Goal: Task Accomplishment & Management: Manage account settings

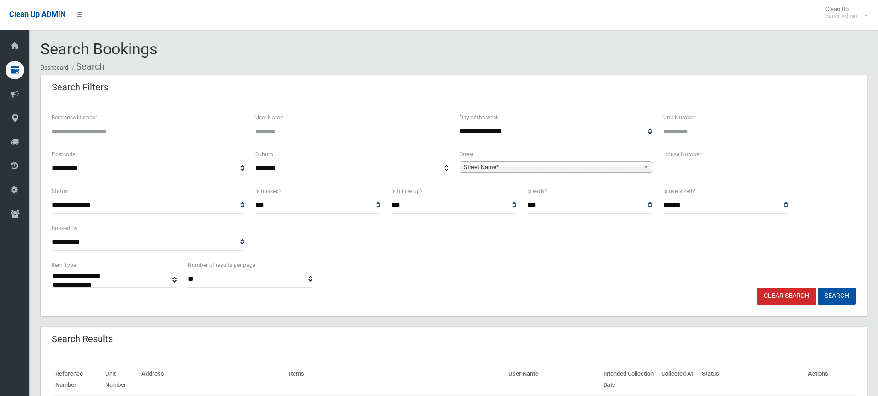
select select
click at [117, 132] on input "Reference Number" at bounding box center [148, 131] width 193 height 17
type input "******"
click at [817, 287] on button "Search" at bounding box center [836, 295] width 38 height 17
select select
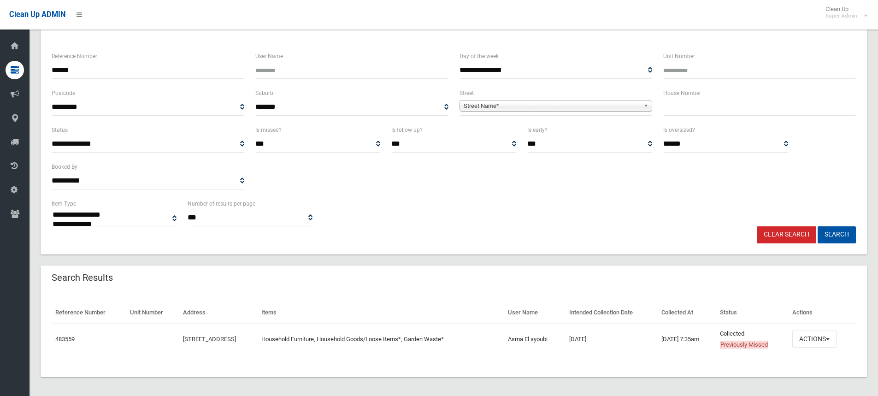
scroll to position [64, 0]
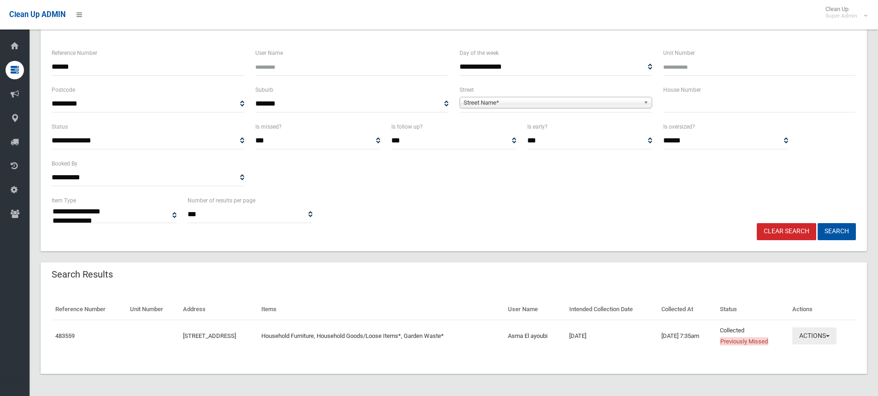
click at [810, 342] on button "Actions" at bounding box center [814, 335] width 44 height 17
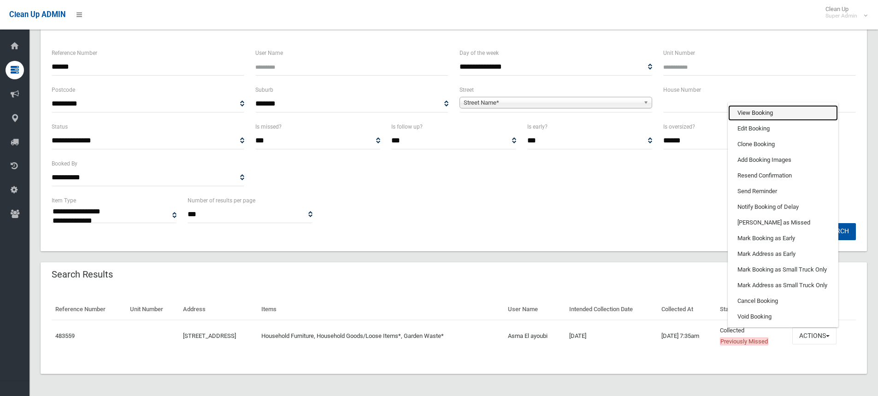
click at [772, 111] on link "View Booking" at bounding box center [783, 113] width 110 height 16
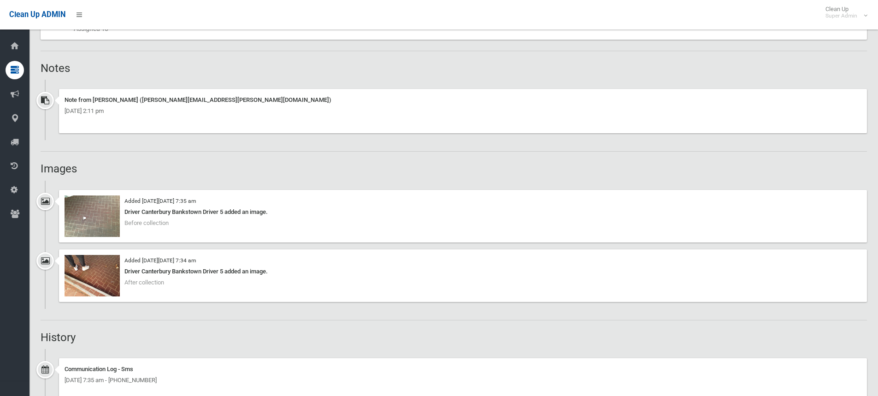
scroll to position [645, 0]
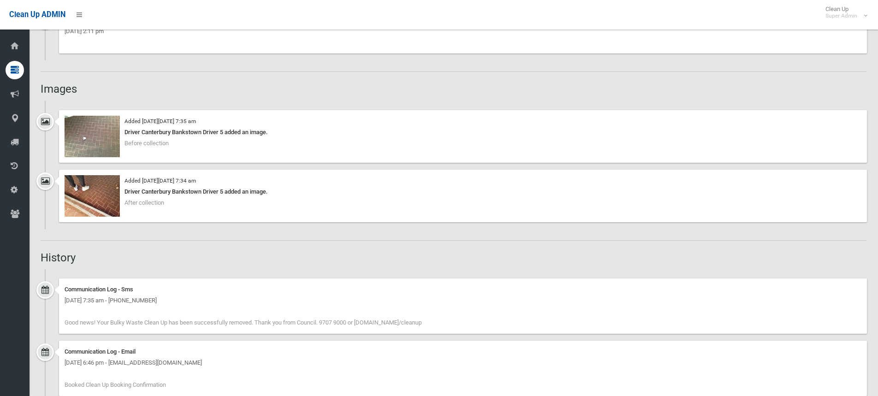
click at [170, 234] on div "Booking Details Actions View Booking Edit Booking Clone Booking Add Booking Ima…" at bounding box center [454, 297] width 826 height 1699
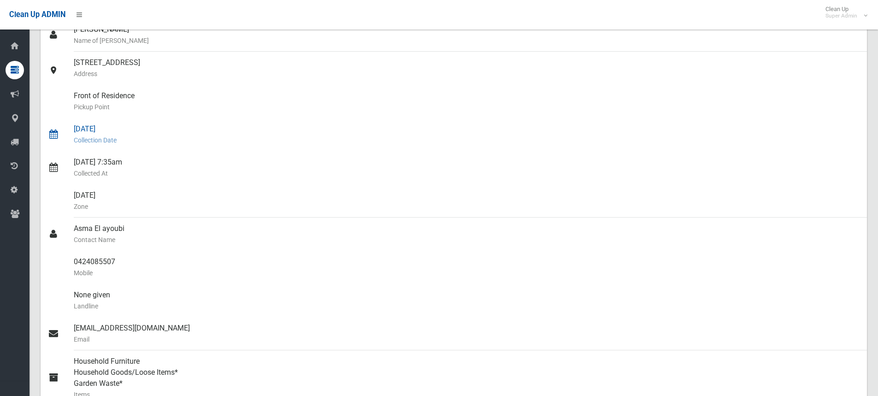
scroll to position [0, 0]
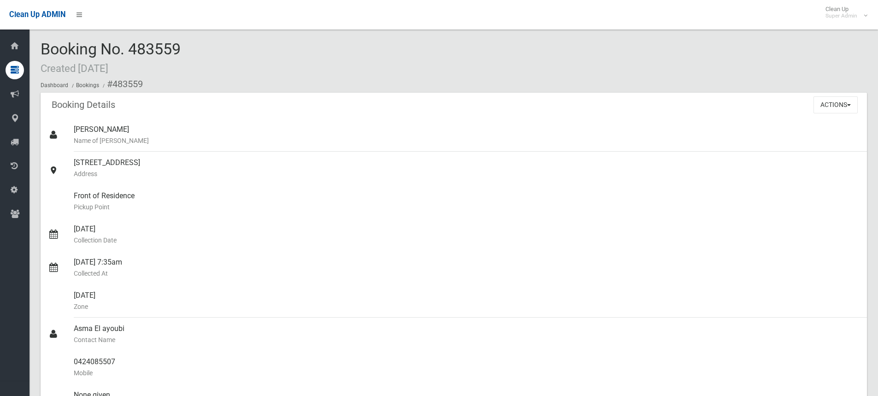
click at [330, 46] on div "Booking No. 483559 Created 05/09/2025 Dashboard Bookings #483559" at bounding box center [454, 67] width 826 height 52
drag, startPoint x: 74, startPoint y: 160, endPoint x: 157, endPoint y: 159, distance: 83.4
click at [157, 159] on div "3 Viking Street, CAMPSIE NSW 2194 Address" at bounding box center [467, 168] width 786 height 33
copy div "3 Viking Street, CAMPSIE"
drag, startPoint x: 38, startPoint y: 45, endPoint x: 183, endPoint y: 48, distance: 145.2
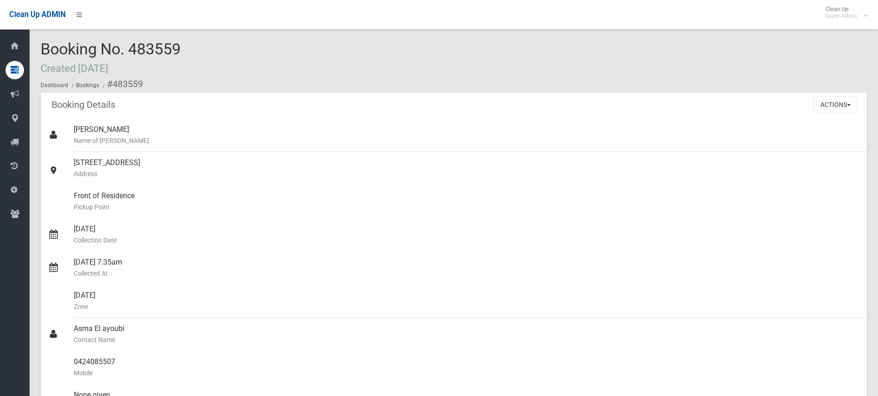
copy span "Booking No. 483559"
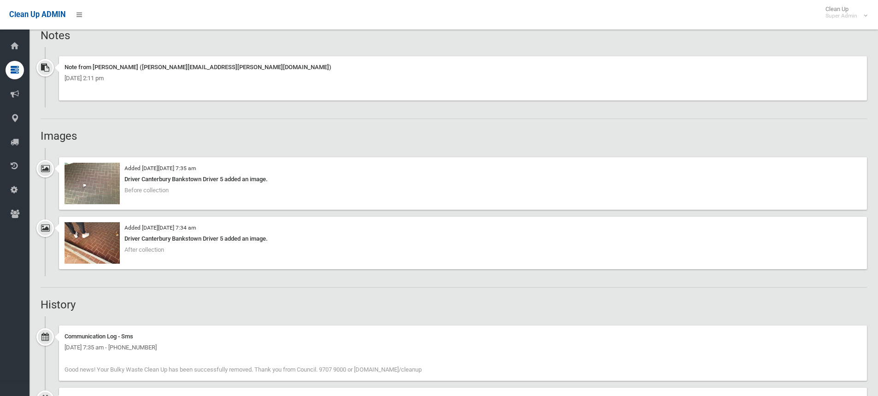
scroll to position [599, 0]
click at [210, 125] on div "Booking Details Actions View Booking Edit Booking Clone Booking Add Booking Ima…" at bounding box center [454, 343] width 826 height 1699
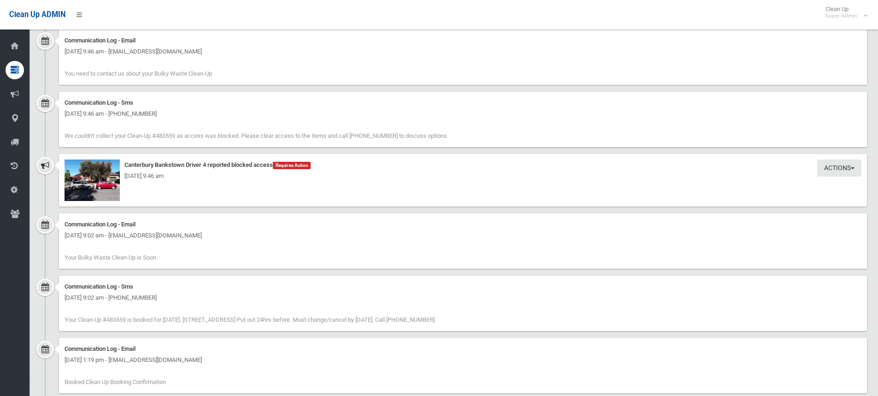
scroll to position [1336, 0]
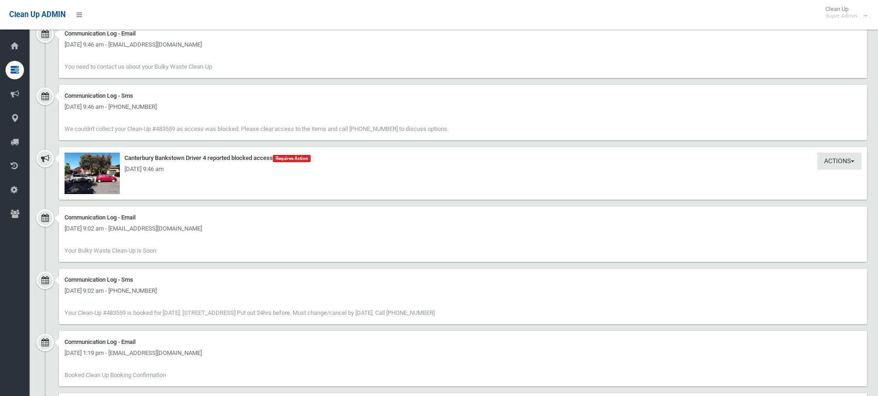
click at [106, 168] on div "Friday 10th October 2025 - 9:46 am" at bounding box center [462, 169] width 797 height 11
click at [103, 175] on img at bounding box center [91, 172] width 55 height 41
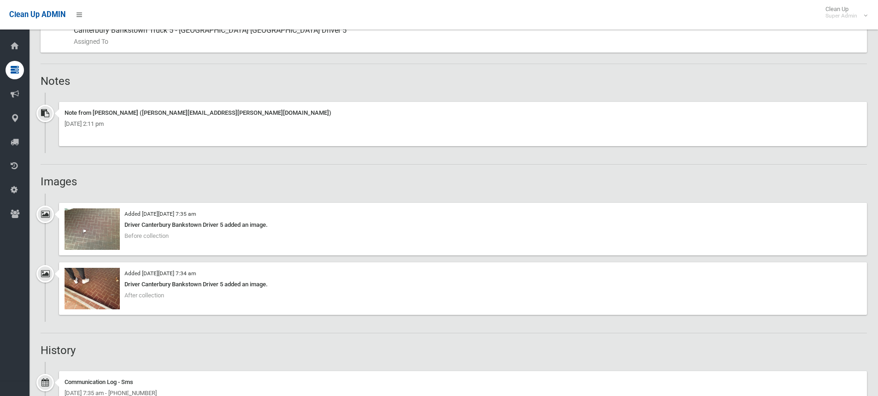
scroll to position [537, 0]
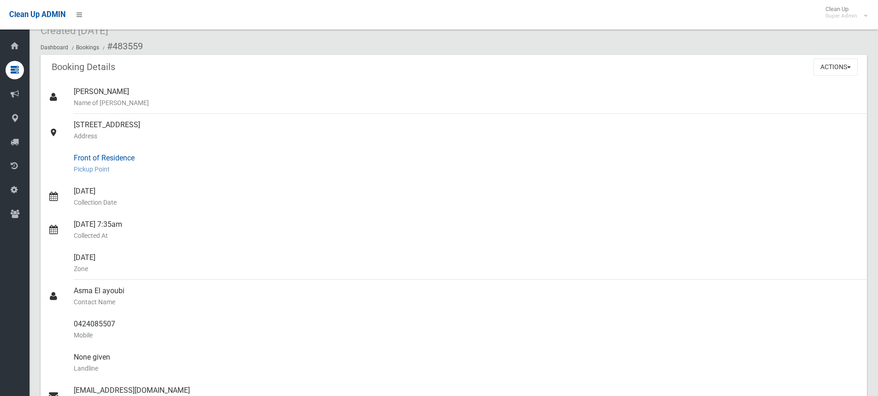
scroll to position [0, 0]
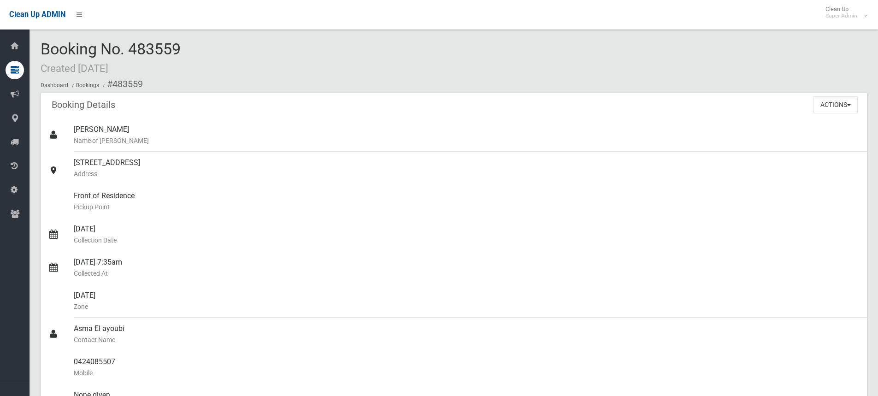
click at [214, 72] on div "Booking No. 483559 Created 05/09/2025 Dashboard Bookings #483559" at bounding box center [454, 67] width 826 height 52
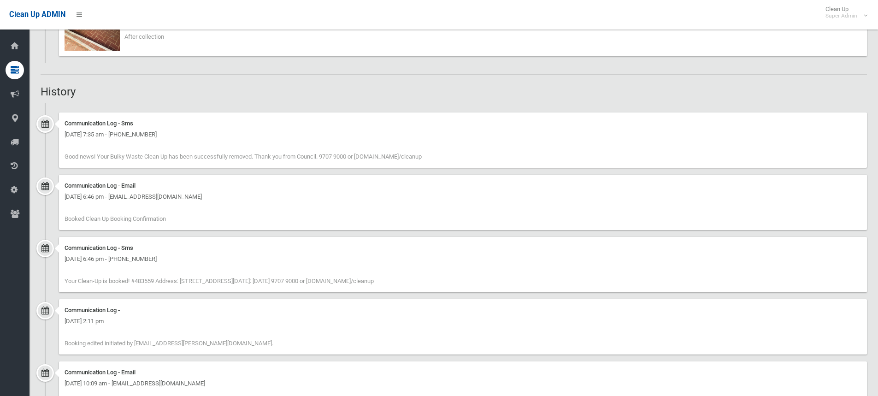
scroll to position [829, 0]
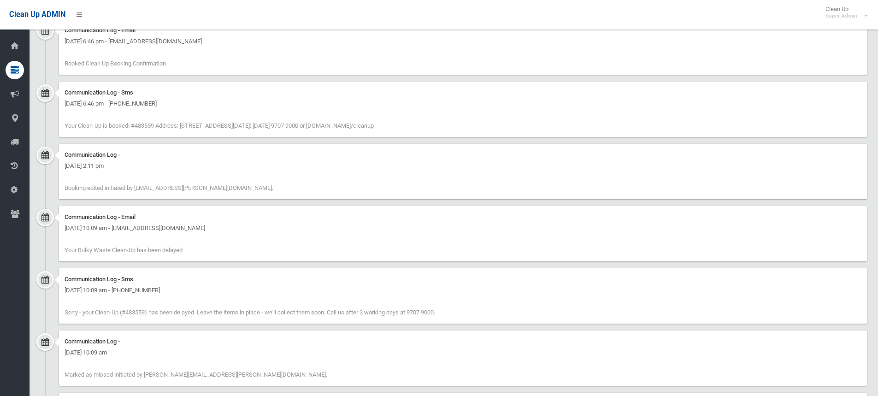
scroll to position [1520, 0]
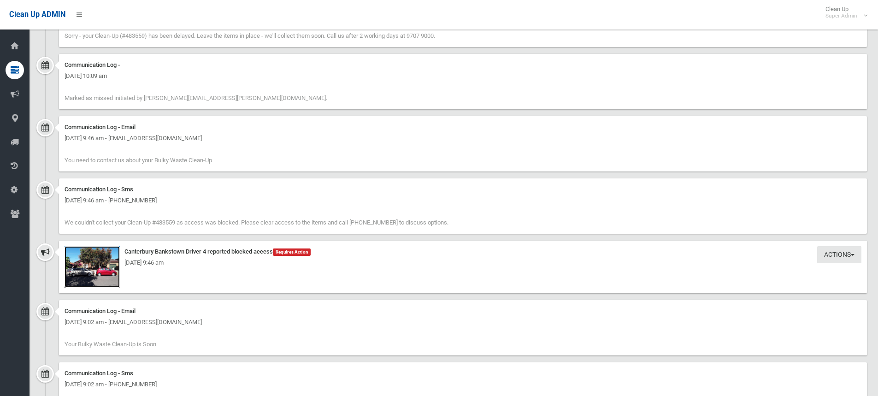
click at [89, 273] on img at bounding box center [91, 266] width 55 height 41
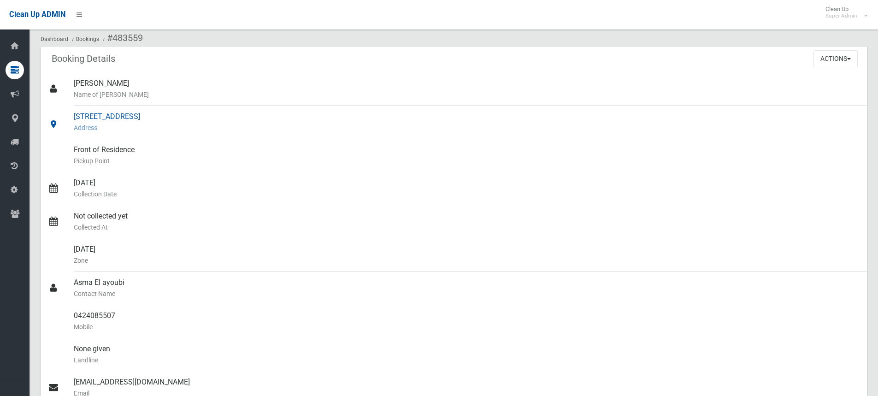
scroll to position [0, 0]
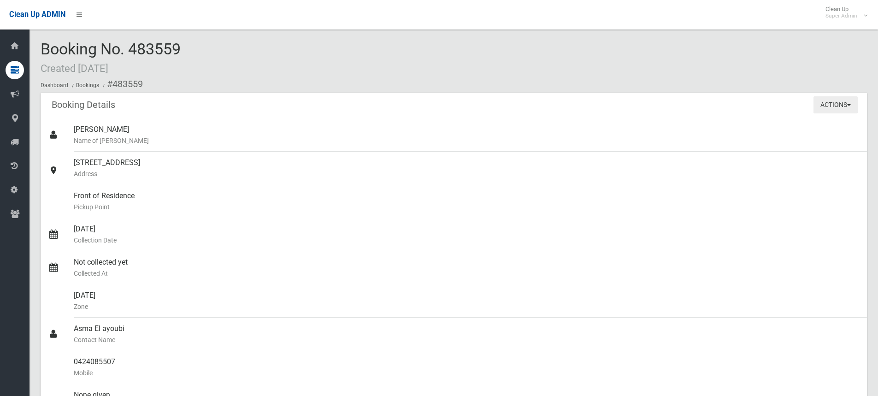
click at [817, 105] on button "Actions" at bounding box center [835, 104] width 44 height 17
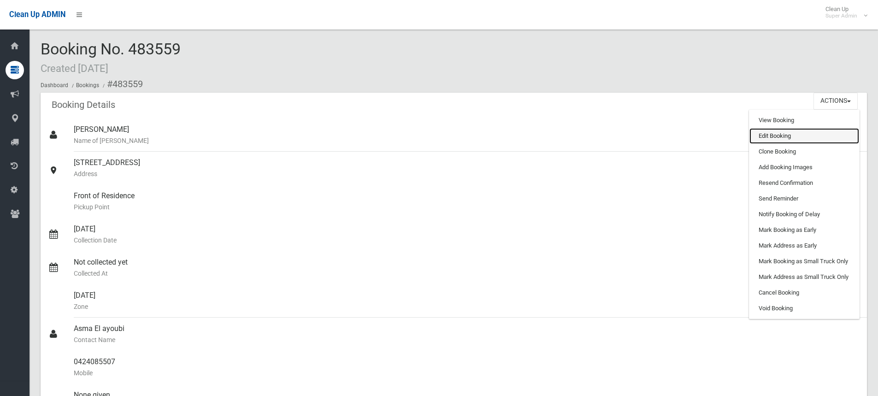
click at [786, 135] on link "Edit Booking" at bounding box center [804, 136] width 110 height 16
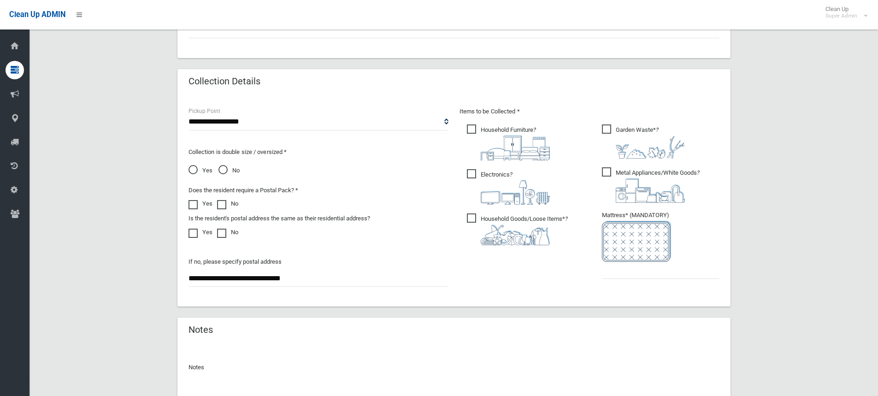
scroll to position [553, 0]
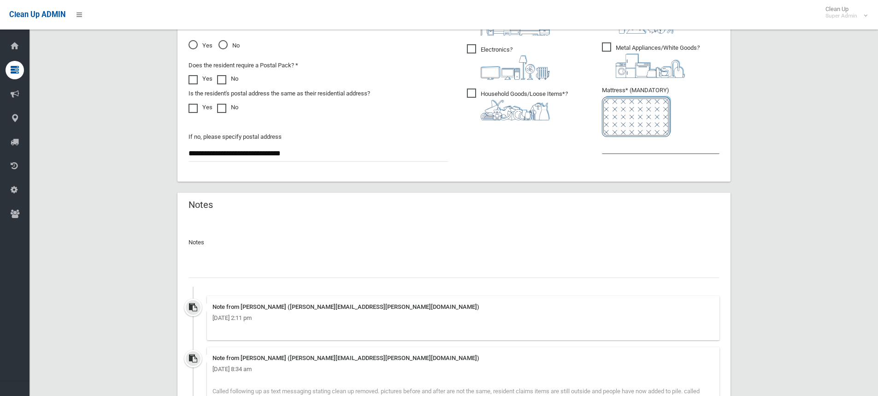
click at [638, 149] on input "text" at bounding box center [660, 145] width 117 height 17
type input "*"
click at [206, 267] on input "text" at bounding box center [453, 269] width 531 height 17
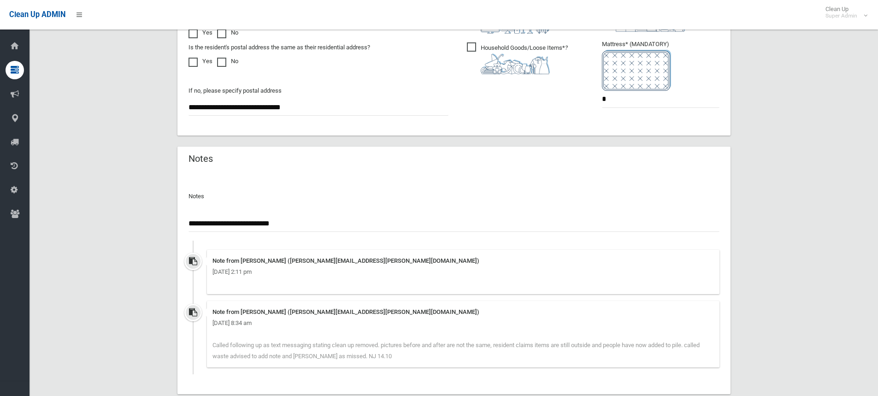
scroll to position [658, 0]
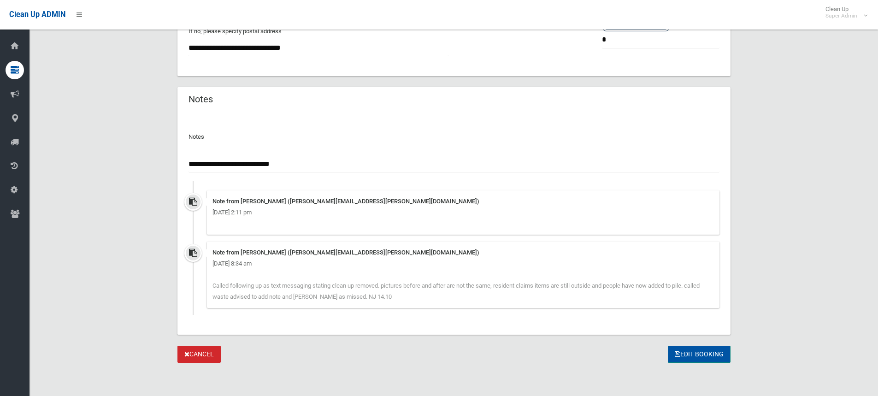
type input "**********"
click at [692, 352] on button "Edit Booking" at bounding box center [699, 354] width 63 height 17
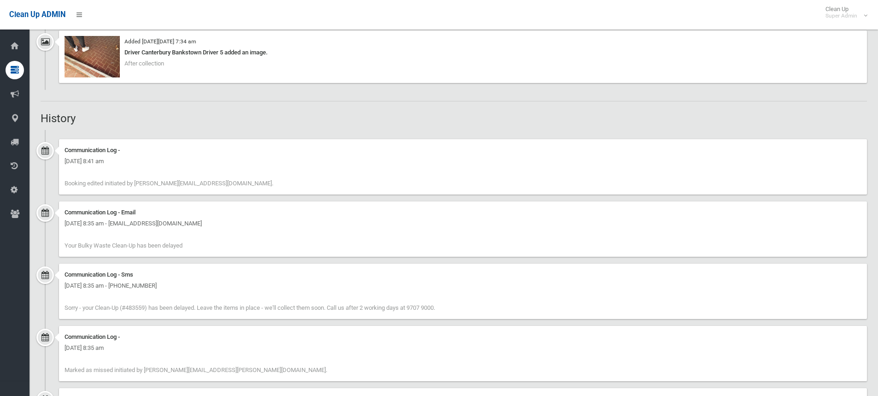
scroll to position [921, 0]
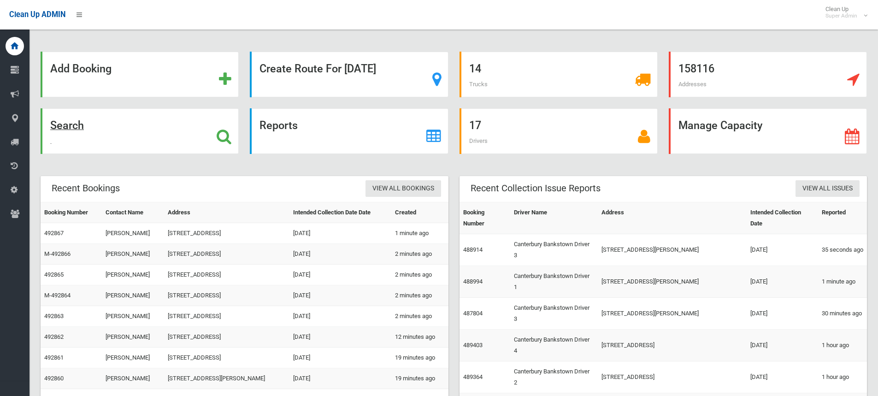
click at [229, 132] on icon at bounding box center [224, 137] width 15 height 16
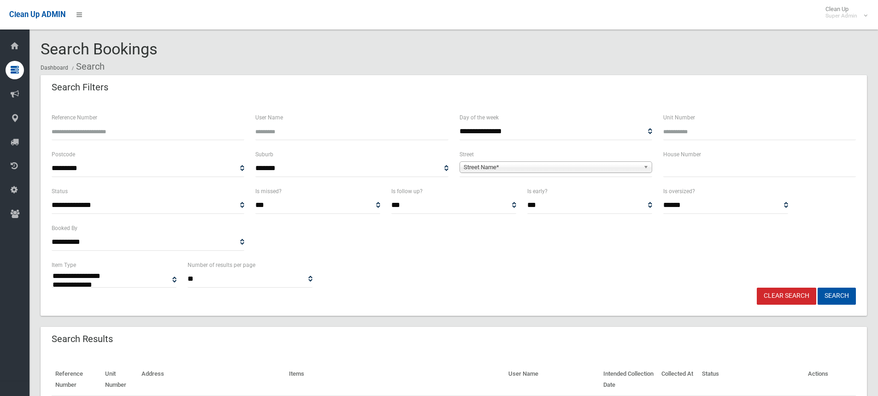
select select
click at [681, 167] on input "text" at bounding box center [759, 168] width 193 height 17
type input "*"
click at [536, 168] on span "Street Name*" at bounding box center [551, 167] width 176 height 11
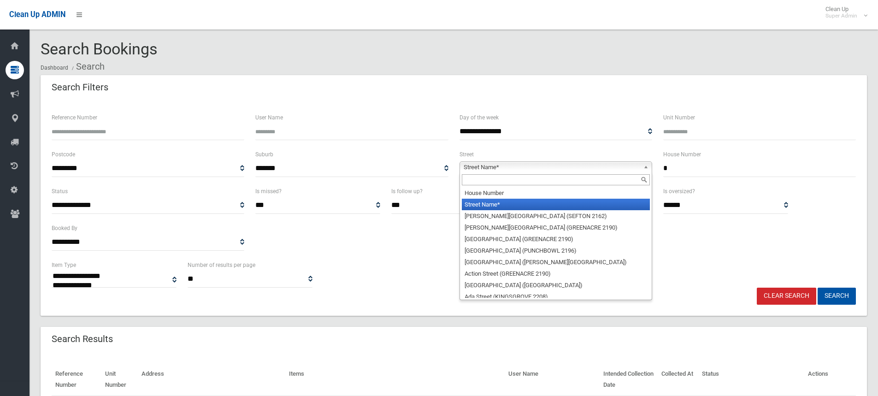
click at [522, 179] on input "text" at bounding box center [556, 179] width 188 height 11
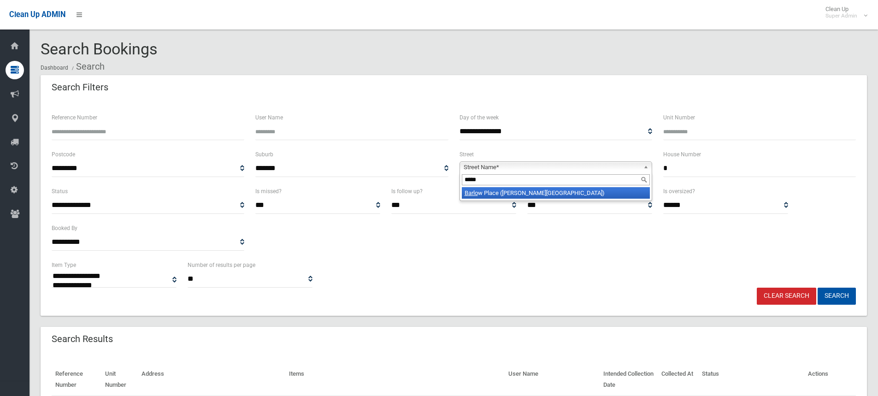
type input "*****"
click at [537, 197] on li "Barlo w Place (GEORGES HALL 2198)" at bounding box center [556, 193] width 188 height 12
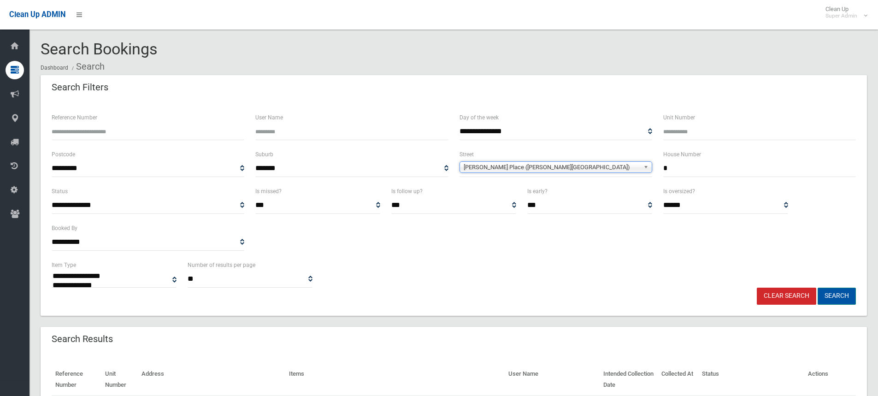
click at [839, 295] on button "Search" at bounding box center [836, 295] width 38 height 17
select select
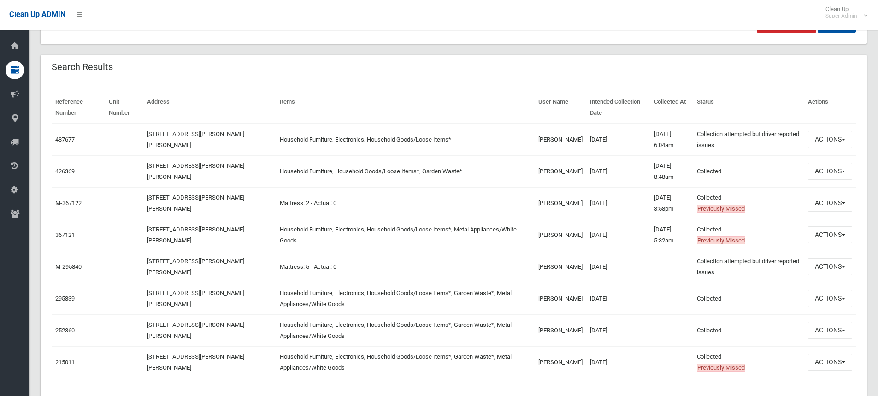
scroll to position [276, 0]
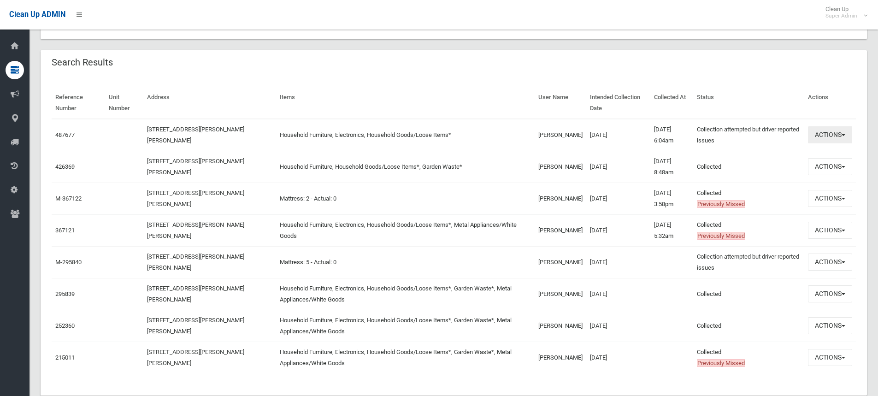
click at [818, 132] on button "Actions" at bounding box center [830, 134] width 44 height 17
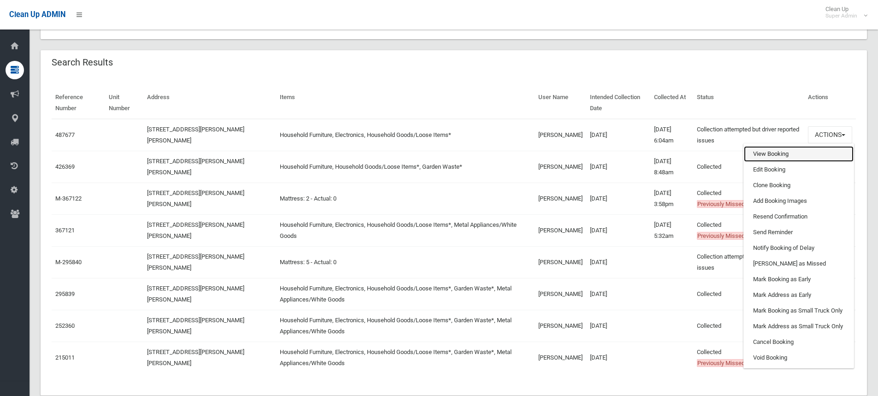
click at [787, 150] on link "View Booking" at bounding box center [799, 154] width 110 height 16
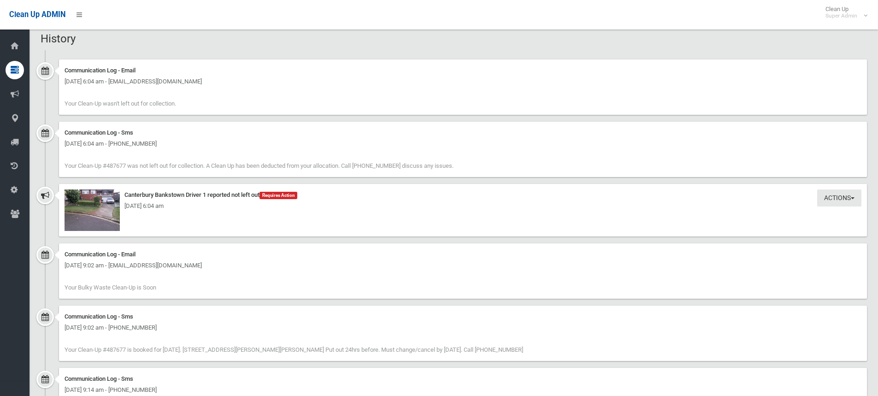
scroll to position [599, 0]
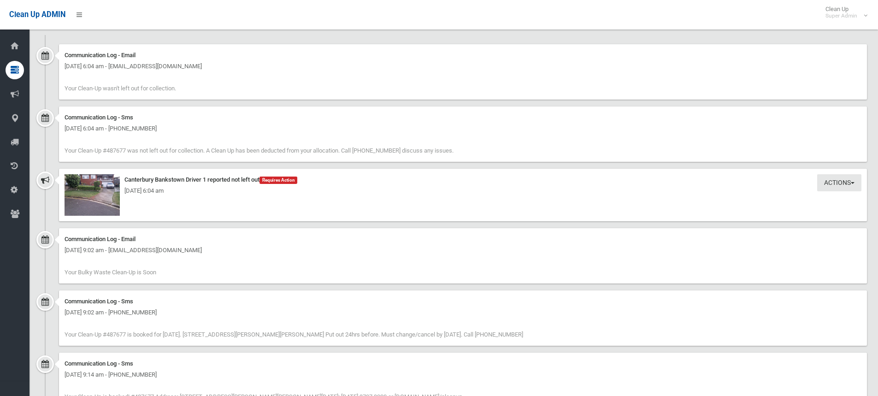
click at [99, 193] on div "[DATE] 6:04 am" at bounding box center [462, 190] width 797 height 11
click at [105, 199] on img at bounding box center [91, 194] width 55 height 41
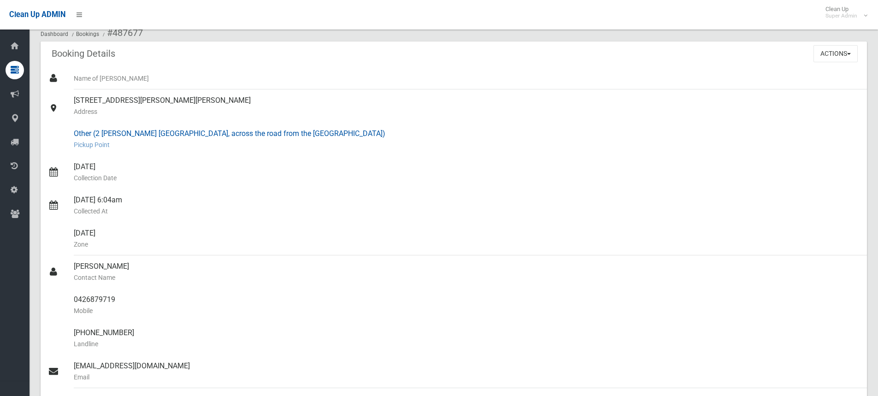
scroll to position [0, 0]
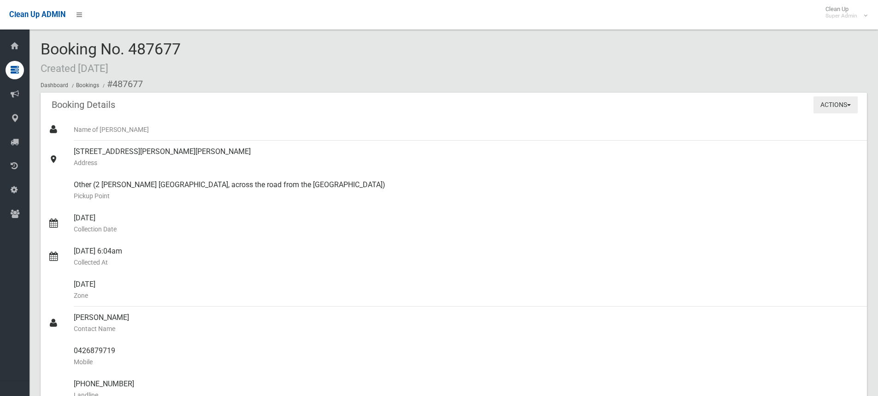
click at [841, 101] on button "Actions" at bounding box center [835, 104] width 44 height 17
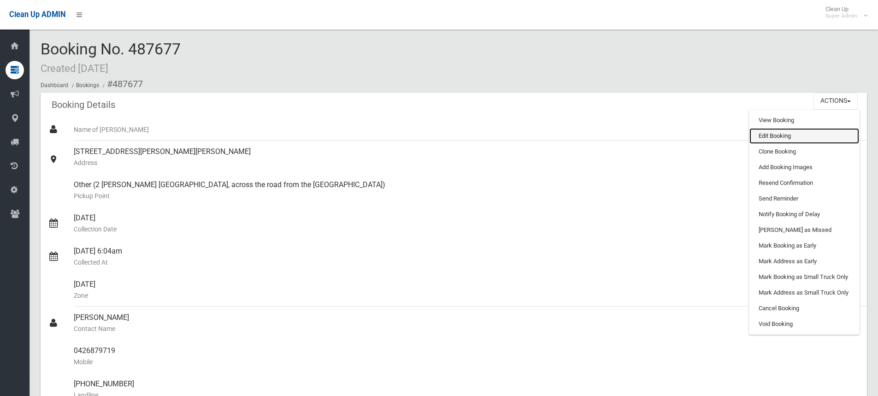
click at [787, 135] on link "Edit Booking" at bounding box center [804, 136] width 110 height 16
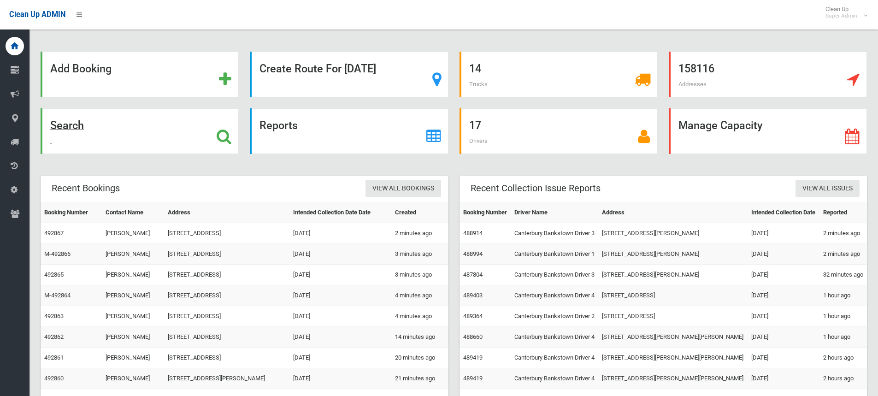
click at [223, 135] on icon at bounding box center [224, 137] width 15 height 16
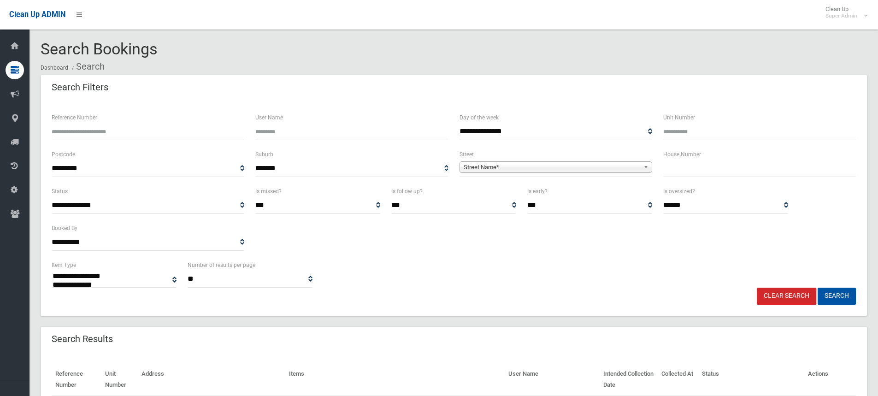
select select
click at [704, 170] on input "text" at bounding box center [759, 168] width 193 height 17
type input "*"
click at [471, 165] on span "Street Name*" at bounding box center [551, 167] width 176 height 11
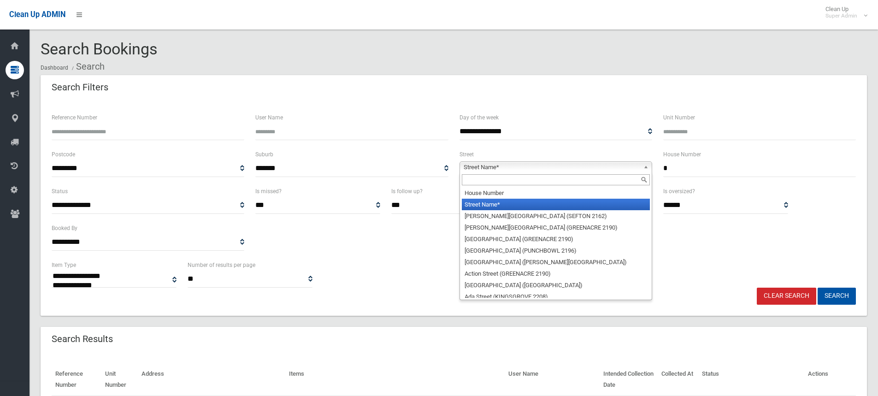
click at [475, 179] on input "text" at bounding box center [556, 179] width 188 height 11
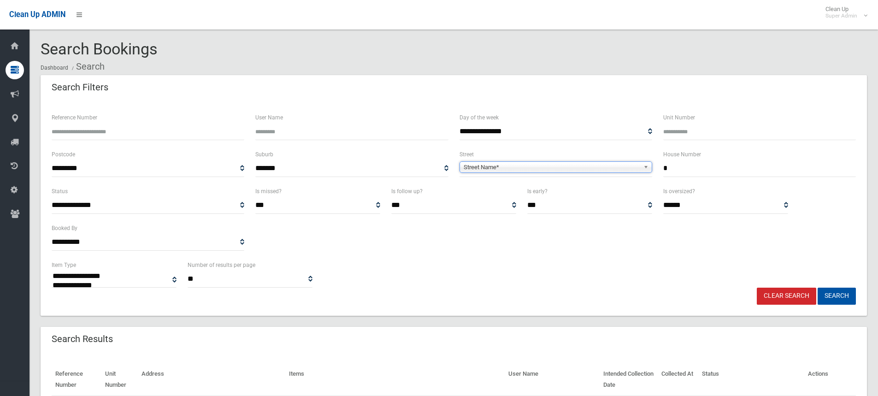
click at [793, 300] on link "Clear Search" at bounding box center [785, 295] width 59 height 17
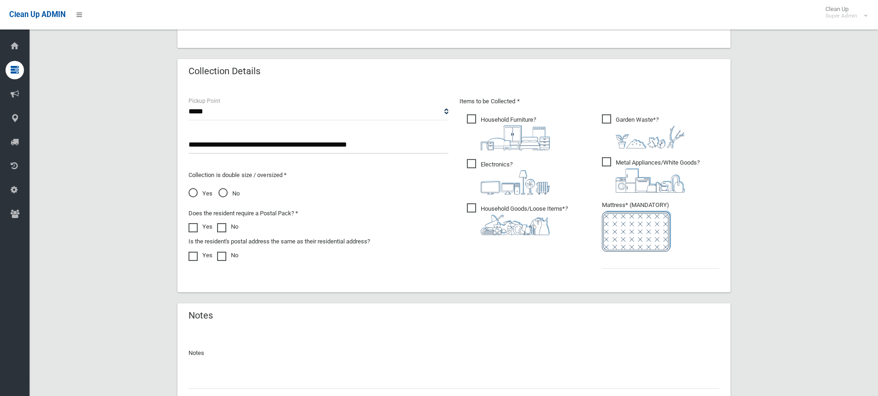
scroll to position [461, 0]
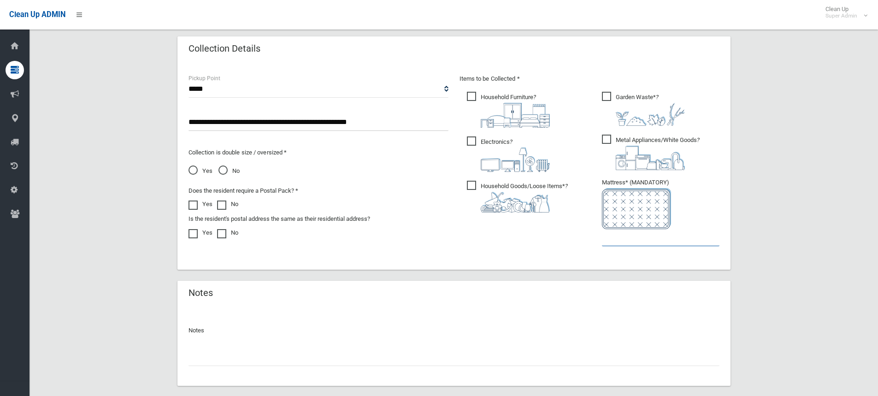
click at [629, 240] on input "text" at bounding box center [660, 237] width 117 height 17
type input "*"
click at [199, 363] on input "text" at bounding box center [453, 357] width 531 height 17
click at [364, 357] on input "**********" at bounding box center [453, 357] width 531 height 17
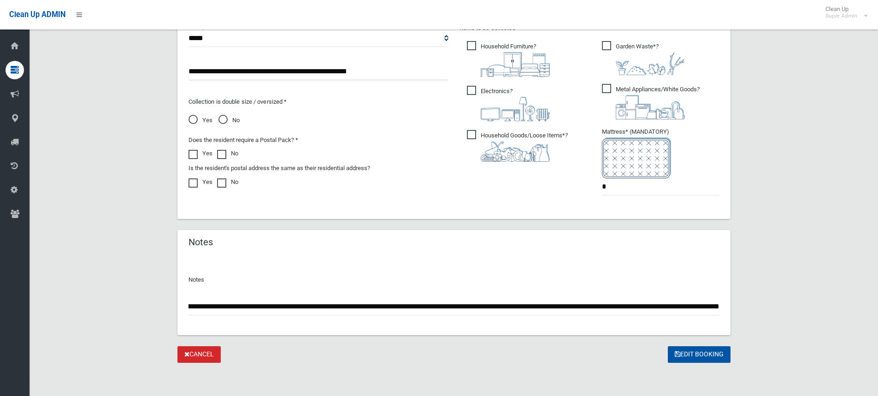
scroll to position [0, 0]
drag, startPoint x: 719, startPoint y: 305, endPoint x: 705, endPoint y: 306, distance: 13.9
click at [705, 306] on div "**********" at bounding box center [453, 295] width 553 height 79
click at [716, 305] on input "**********" at bounding box center [453, 306] width 531 height 17
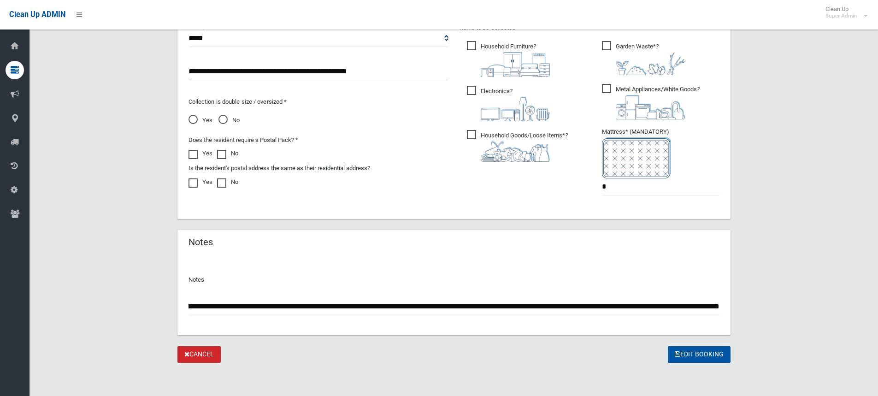
click at [510, 306] on input "**********" at bounding box center [453, 306] width 531 height 17
type input "**********"
click at [689, 356] on button "Edit Booking" at bounding box center [699, 354] width 63 height 17
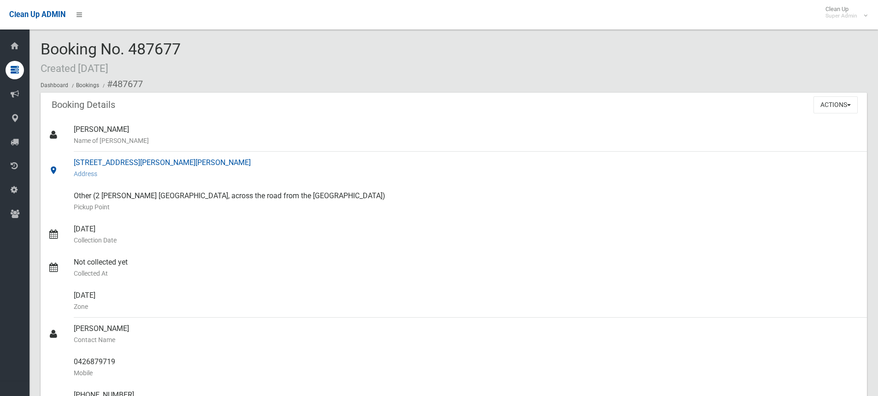
drag, startPoint x: 74, startPoint y: 161, endPoint x: 178, endPoint y: 163, distance: 103.7
click at [178, 163] on div "[STREET_ADDRESS][PERSON_NAME][PERSON_NAME] Address" at bounding box center [467, 168] width 786 height 33
copy div "[STREET_ADDRESS][PERSON_NAME][PERSON_NAME]"
drag, startPoint x: 138, startPoint y: 42, endPoint x: 157, endPoint y: 46, distance: 19.6
click at [138, 42] on span "Booking No. 487677 Created [DATE]" at bounding box center [111, 58] width 140 height 36
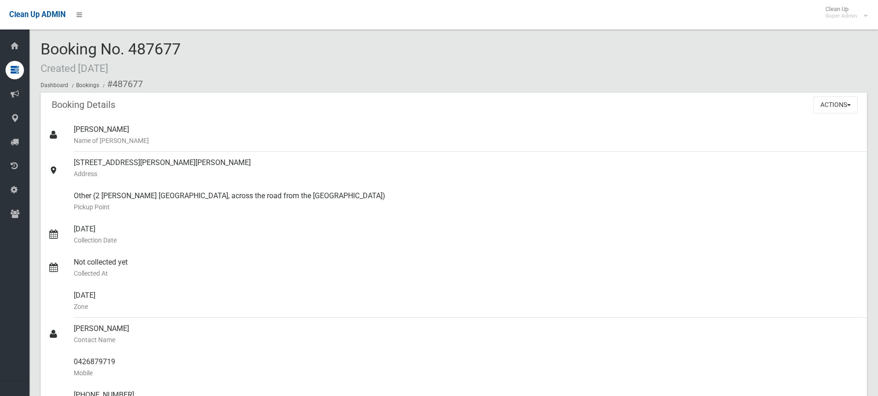
drag, startPoint x: 188, startPoint y: 45, endPoint x: 40, endPoint y: 50, distance: 148.4
copy span "Booking No. 487677"
drag, startPoint x: 281, startPoint y: 193, endPoint x: 99, endPoint y: 197, distance: 182.5
click at [99, 197] on div "Other (2 [PERSON_NAME] [GEOGRAPHIC_DATA], across the road from the [GEOGRAPHIC_…" at bounding box center [467, 201] width 786 height 33
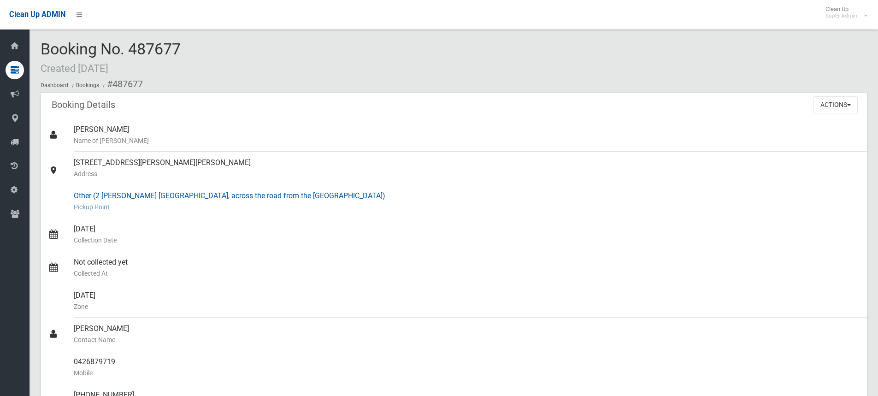
click at [289, 196] on div "Other (2 [PERSON_NAME] [GEOGRAPHIC_DATA], across the road from the [GEOGRAPHIC_…" at bounding box center [467, 201] width 786 height 33
drag, startPoint x: 289, startPoint y: 195, endPoint x: 72, endPoint y: 199, distance: 217.0
click at [72, 199] on link "Other (2 [PERSON_NAME] [GEOGRAPHIC_DATA], across the road from the [GEOGRAPHIC_…" at bounding box center [454, 201] width 826 height 33
click at [302, 57] on div "Booking No. 487677 Created 24/09/2025 Dashboard Bookings #487677" at bounding box center [454, 67] width 826 height 52
click at [158, 190] on div "Other (2 McClean st Bass Hill, across the road from the car park) Pickup Point" at bounding box center [467, 201] width 786 height 33
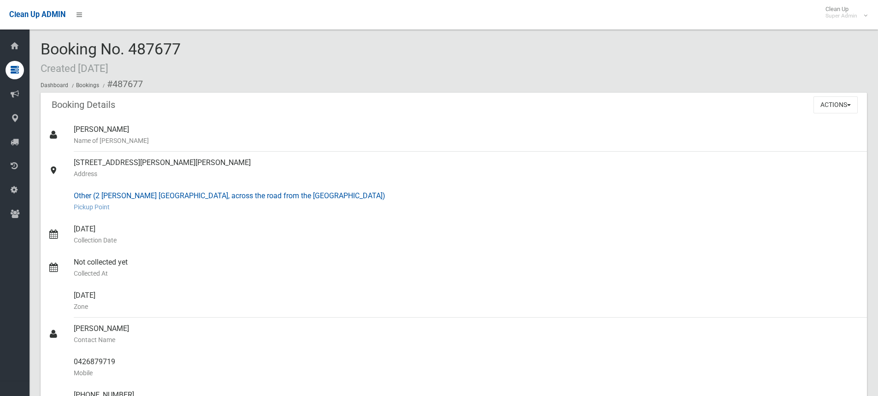
drag, startPoint x: 286, startPoint y: 196, endPoint x: 93, endPoint y: 196, distance: 193.0
click at [93, 196] on div "Other (2 McClean st Bass Hill, across the road from the car park) Pickup Point" at bounding box center [467, 201] width 786 height 33
copy div "(2 McClean st Bass Hill, across the road from the car park)"
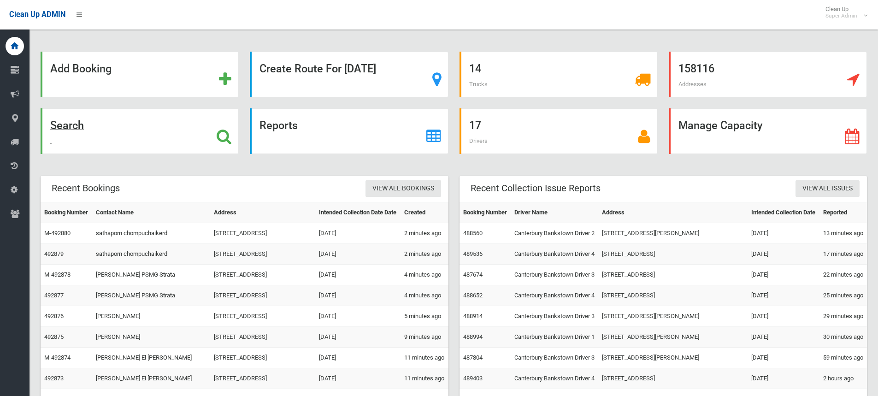
click at [223, 130] on icon at bounding box center [224, 137] width 15 height 16
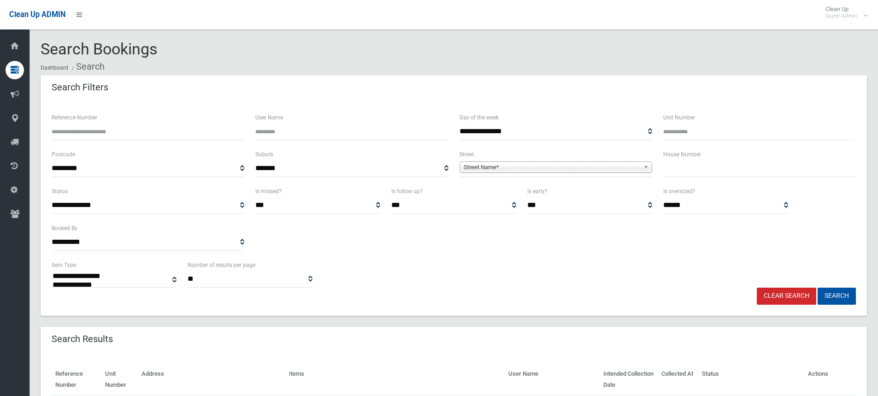
select select
click at [141, 132] on input "Reference Number" at bounding box center [148, 131] width 193 height 17
paste input "******"
type input "******"
click at [817, 287] on button "Search" at bounding box center [836, 295] width 38 height 17
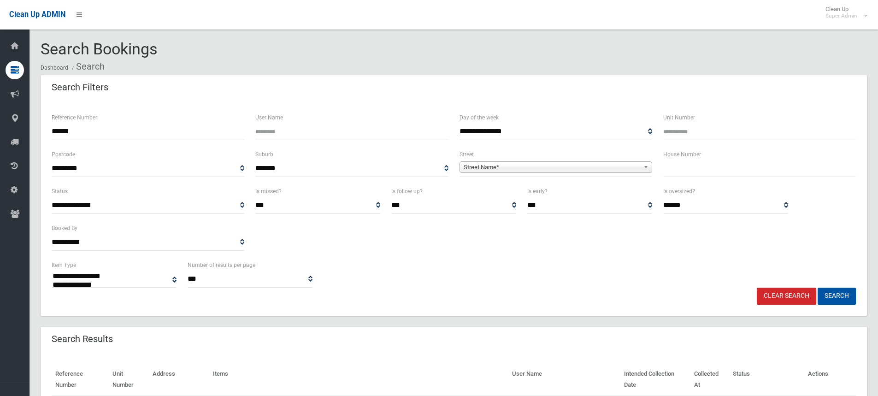
select select
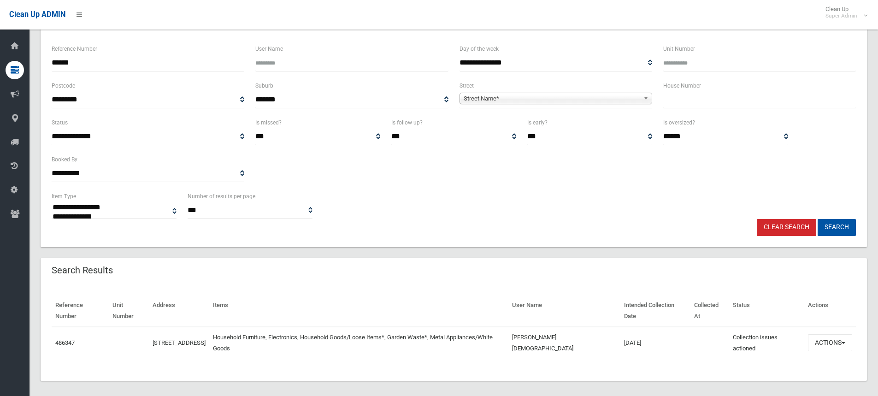
scroll to position [76, 0]
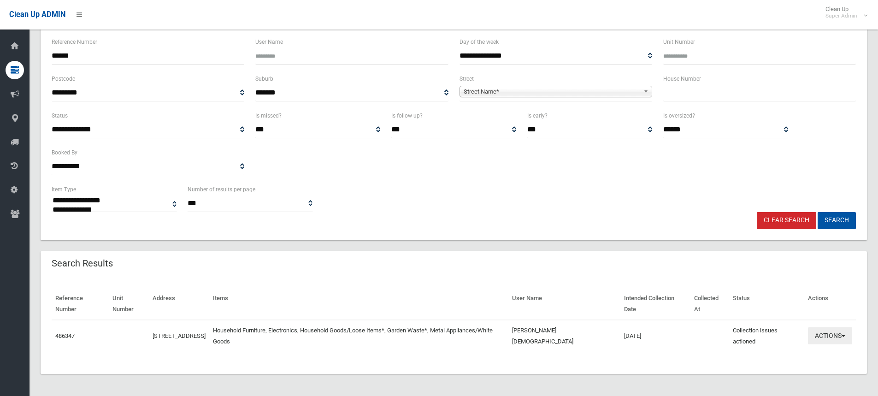
click at [823, 339] on button "Actions" at bounding box center [830, 335] width 44 height 17
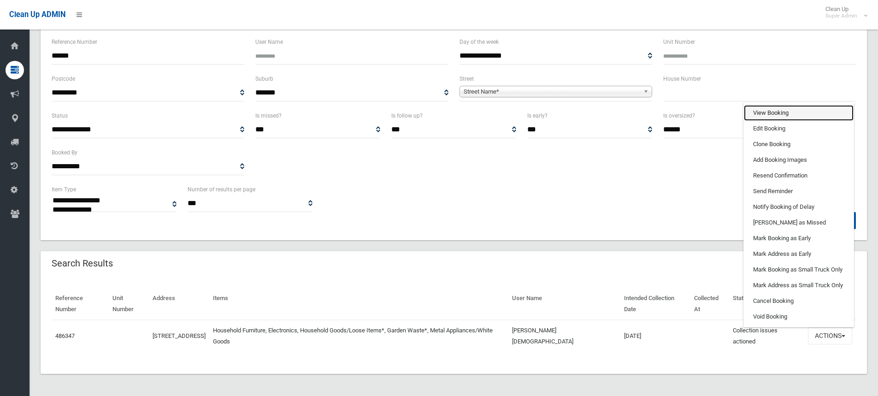
click at [774, 113] on link "View Booking" at bounding box center [799, 113] width 110 height 16
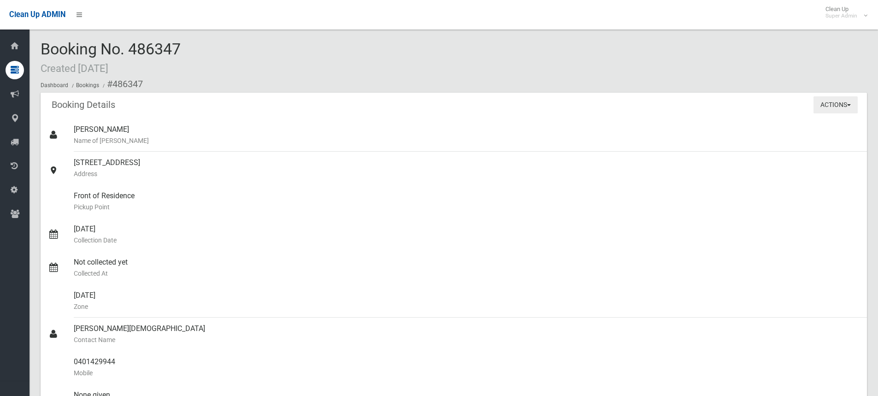
click at [816, 104] on button "Actions" at bounding box center [835, 104] width 44 height 17
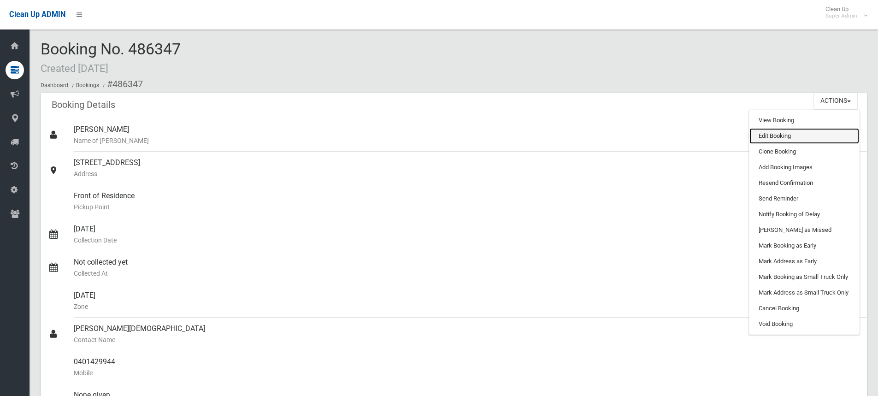
click at [771, 139] on link "Edit Booking" at bounding box center [804, 136] width 110 height 16
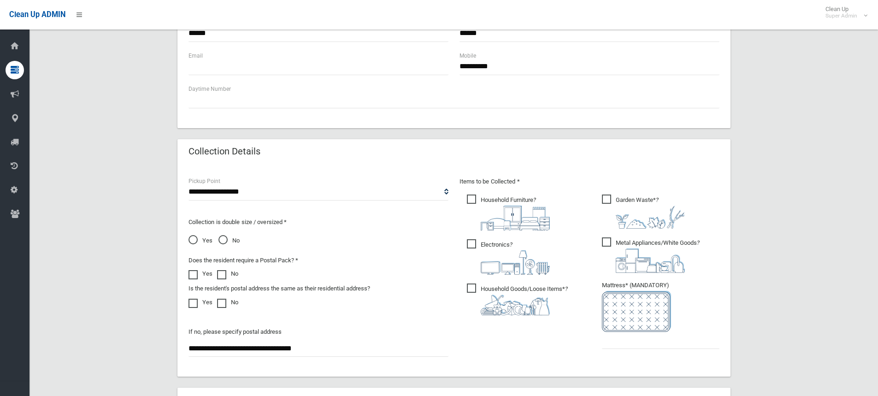
scroll to position [553, 0]
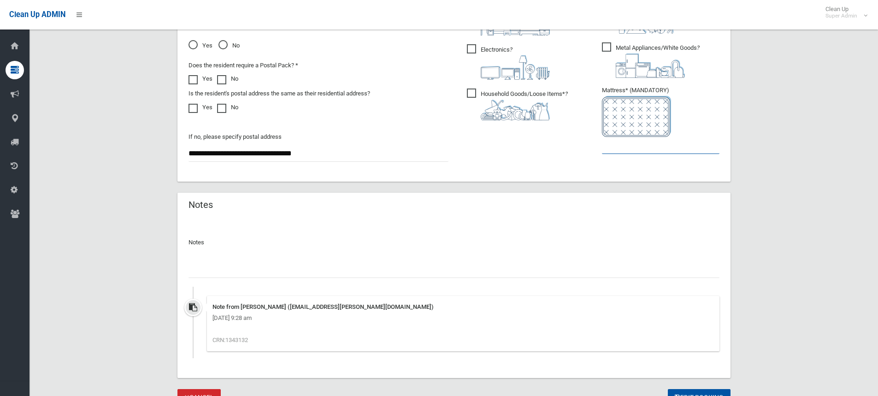
click at [633, 149] on input "text" at bounding box center [660, 145] width 117 height 17
type input "*"
click at [247, 271] on input "text" at bounding box center [453, 269] width 531 height 17
click at [193, 268] on input "**********" at bounding box center [453, 269] width 531 height 17
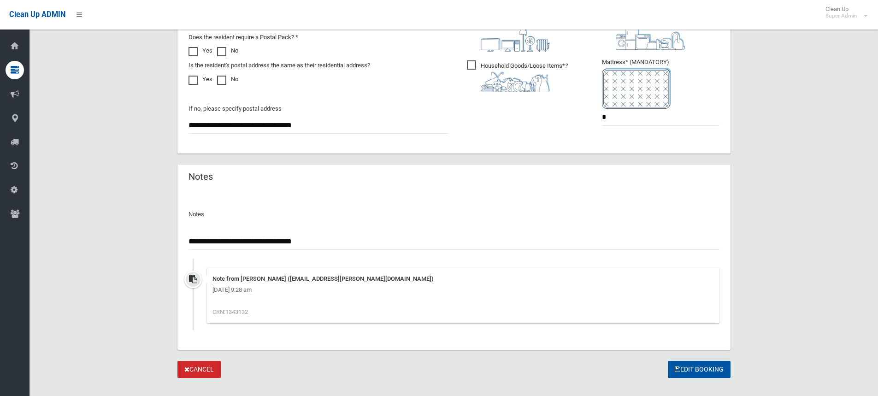
scroll to position [596, 0]
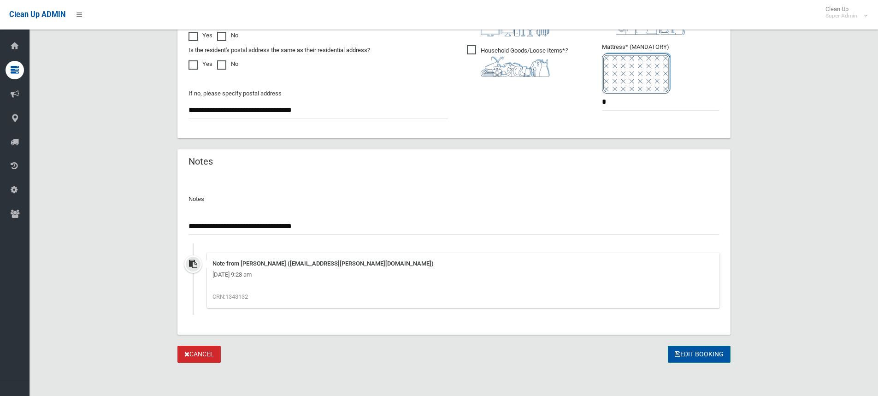
type input "**********"
click at [688, 355] on button "Edit Booking" at bounding box center [699, 354] width 63 height 17
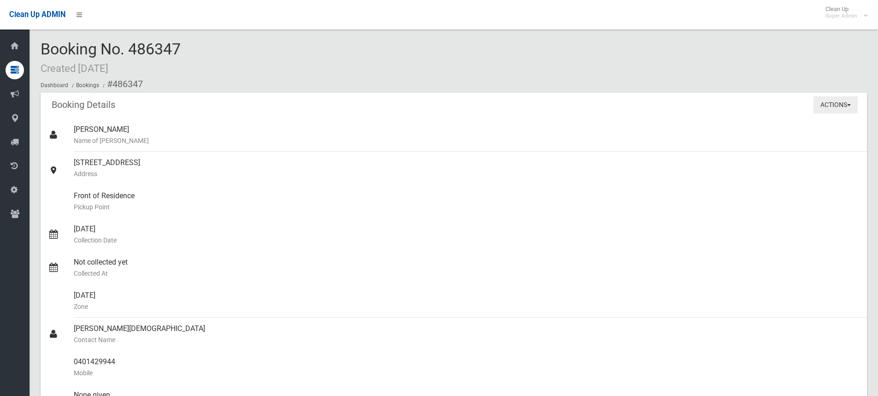
click at [825, 104] on button "Actions" at bounding box center [835, 104] width 44 height 17
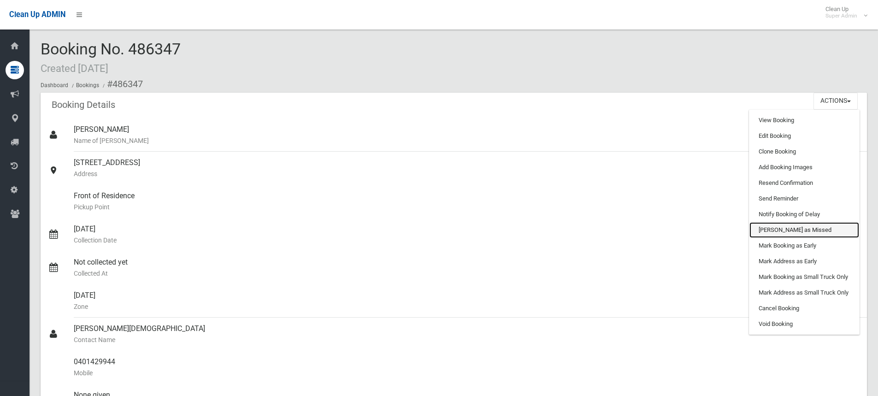
drag, startPoint x: 789, startPoint y: 233, endPoint x: 476, endPoint y: 12, distance: 383.4
click at [789, 233] on link "Mark as Missed" at bounding box center [804, 230] width 110 height 16
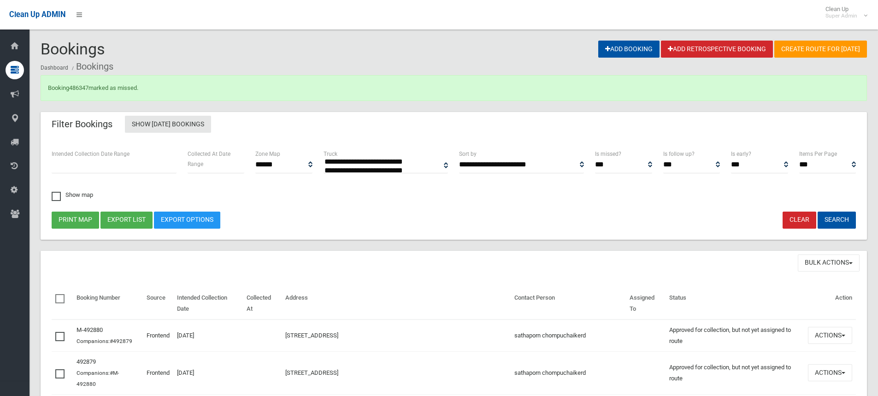
select select
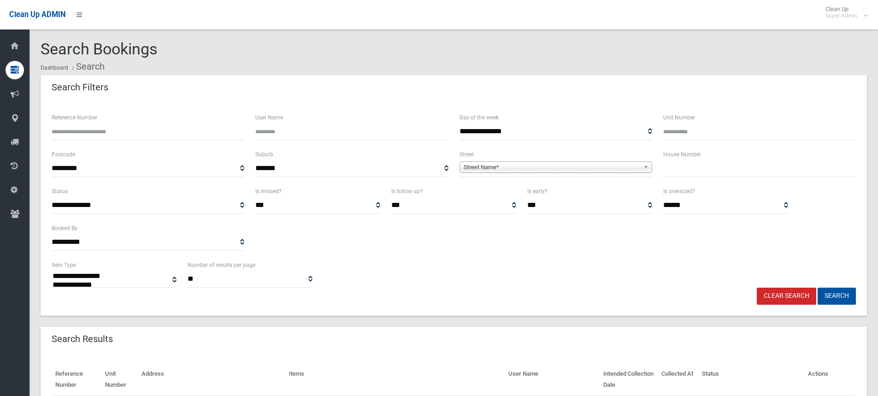
select select
click at [686, 167] on input "text" at bounding box center [759, 168] width 193 height 17
type input "*"
click at [505, 168] on span "Street Name*" at bounding box center [551, 167] width 176 height 11
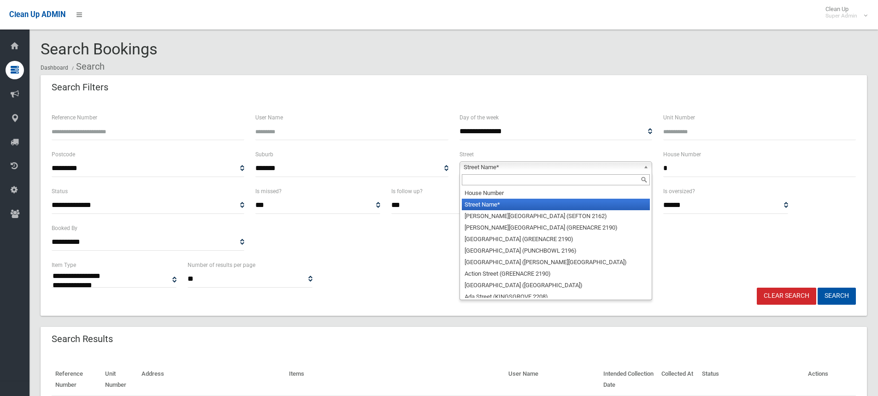
click at [488, 182] on input "text" at bounding box center [556, 179] width 188 height 11
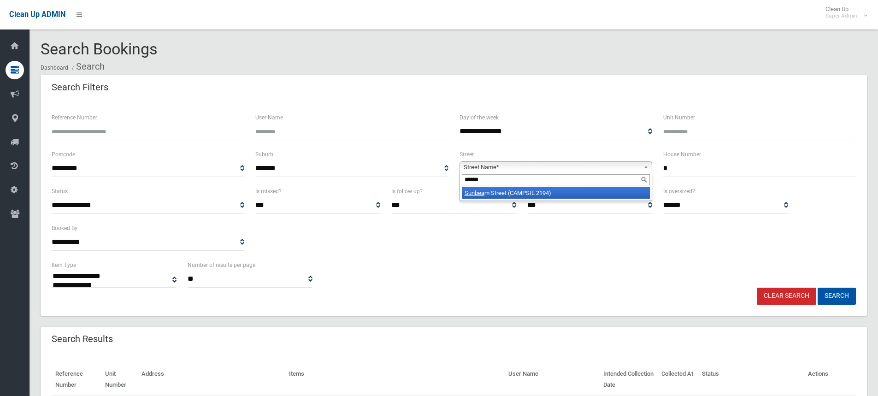
type input "******"
click at [509, 196] on li "Sunbea m Street (CAMPSIE 2194)" at bounding box center [556, 193] width 188 height 12
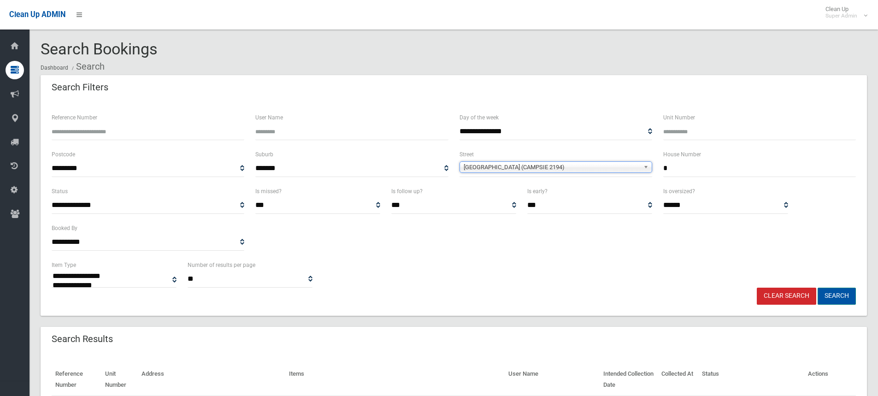
click at [831, 292] on button "Search" at bounding box center [836, 295] width 38 height 17
select select
click at [840, 293] on button "Search" at bounding box center [836, 295] width 38 height 17
click at [431, 253] on div "**********" at bounding box center [453, 223] width 815 height 74
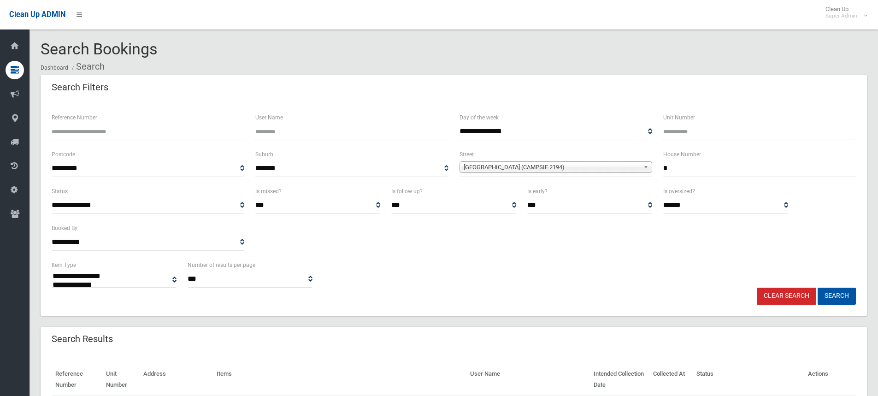
select select
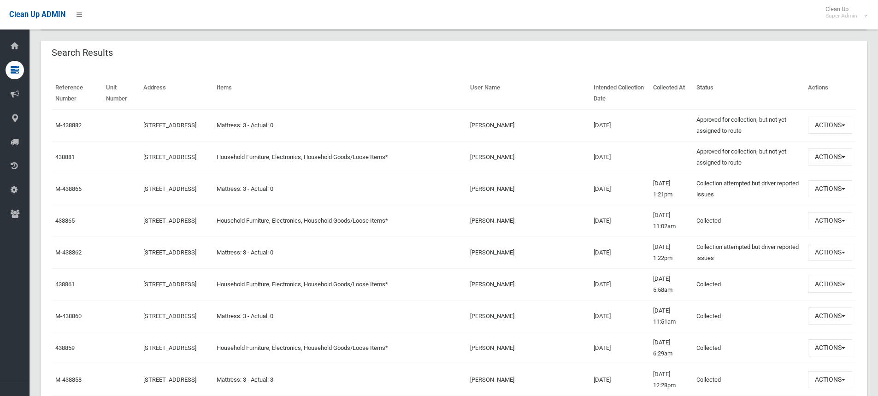
scroll to position [322, 0]
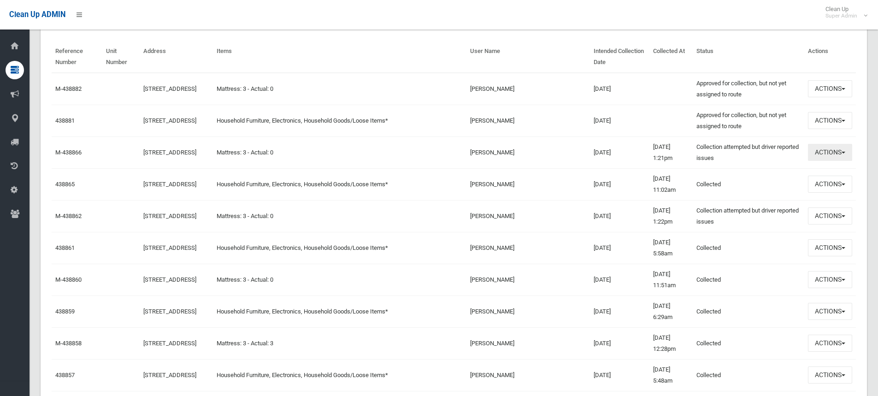
click at [833, 148] on button "Actions" at bounding box center [830, 152] width 44 height 17
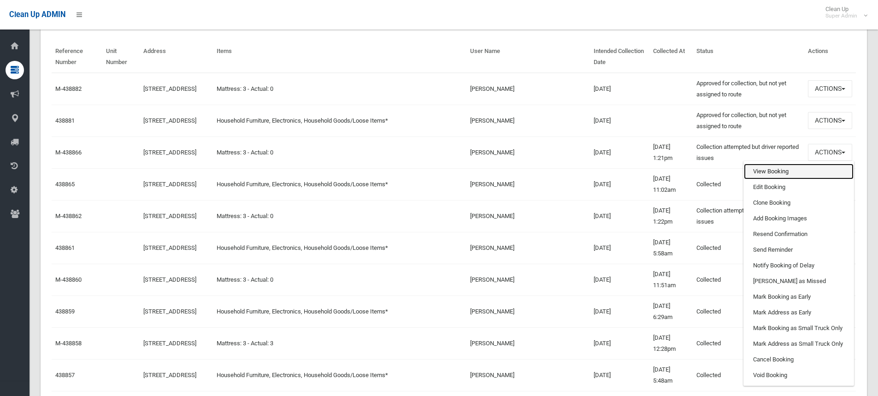
click at [769, 170] on link "View Booking" at bounding box center [799, 172] width 110 height 16
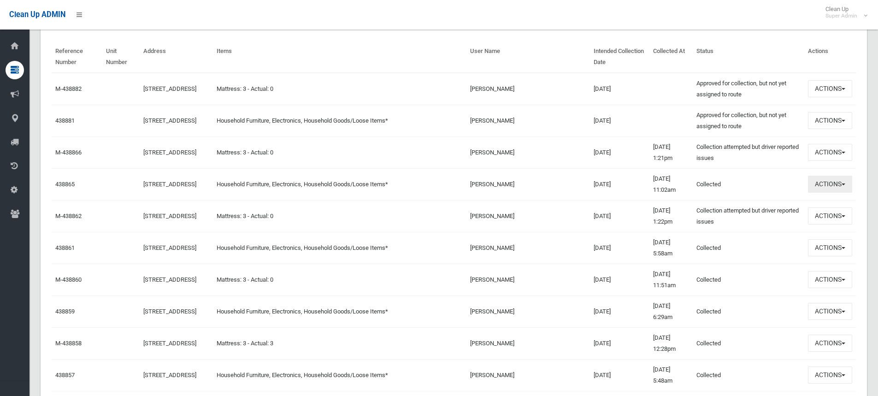
click at [847, 177] on button "Actions" at bounding box center [830, 184] width 44 height 17
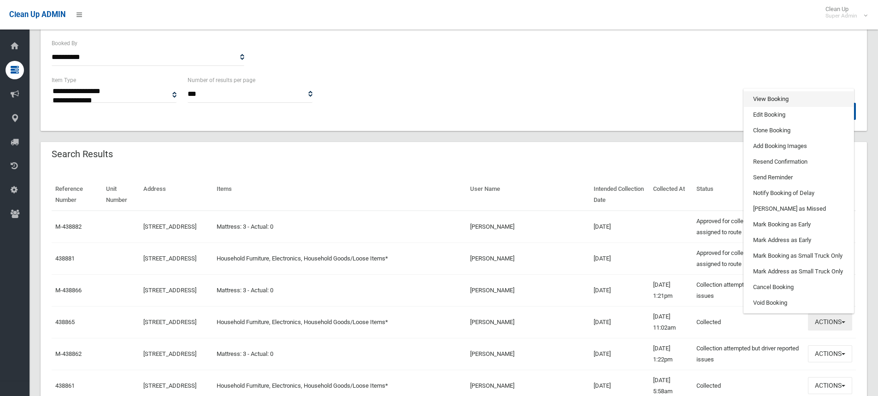
scroll to position [184, 0]
click at [780, 97] on link "View Booking" at bounding box center [799, 100] width 110 height 16
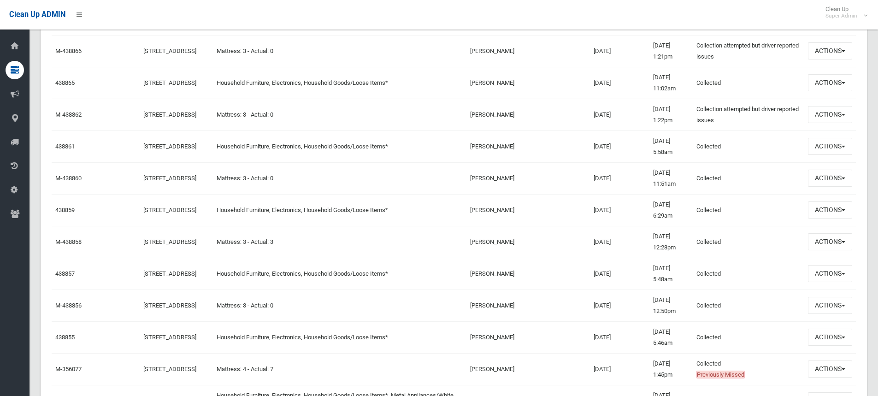
scroll to position [461, 0]
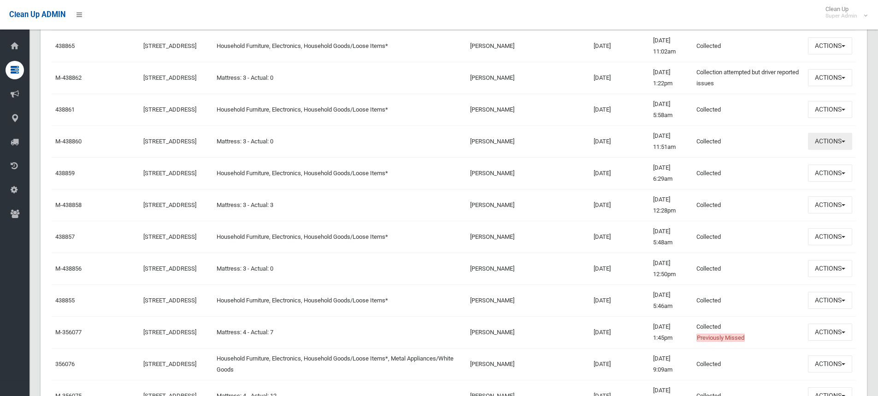
click at [831, 141] on button "Actions" at bounding box center [830, 141] width 44 height 17
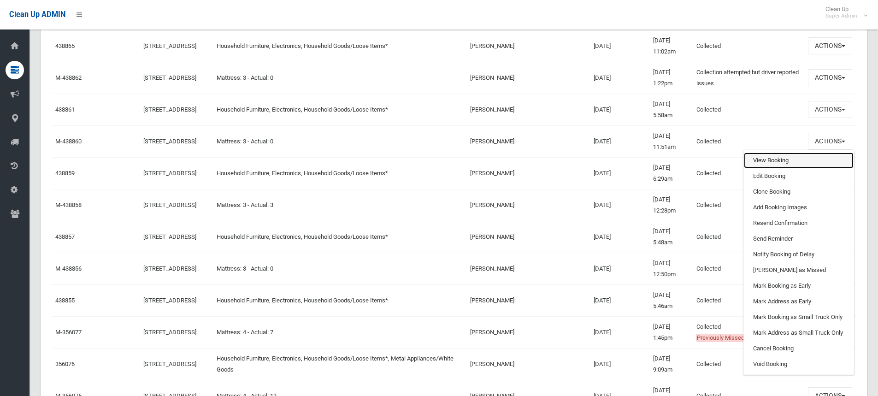
click at [756, 164] on link "View Booking" at bounding box center [799, 160] width 110 height 16
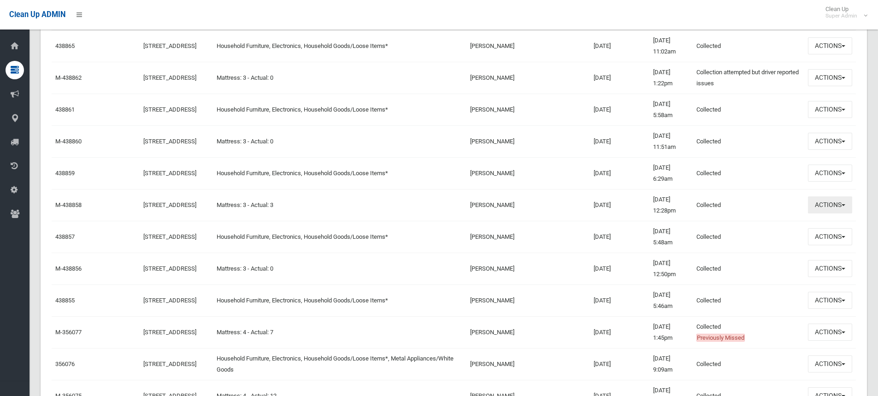
click at [832, 203] on button "Actions" at bounding box center [830, 204] width 44 height 17
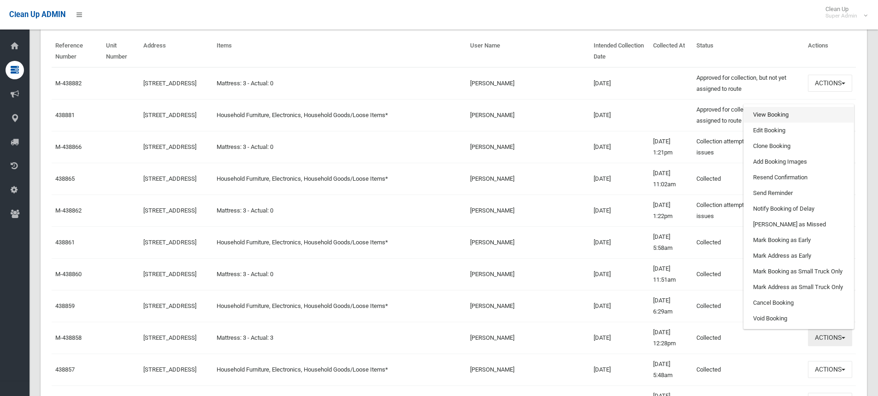
scroll to position [322, 0]
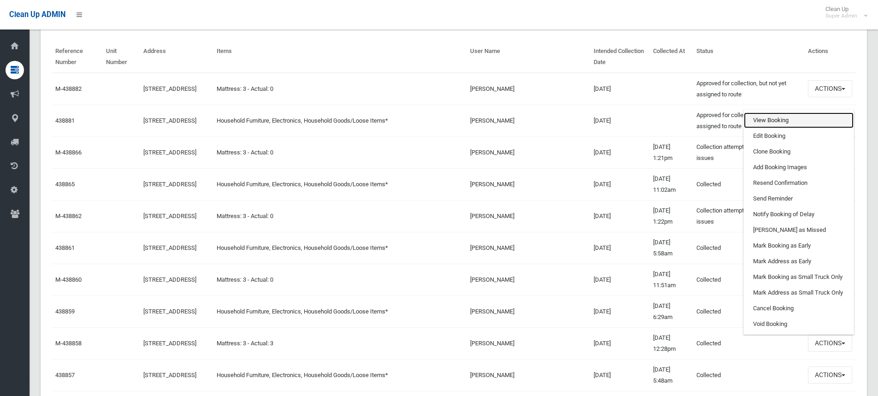
click at [777, 114] on link "View Booking" at bounding box center [799, 120] width 110 height 16
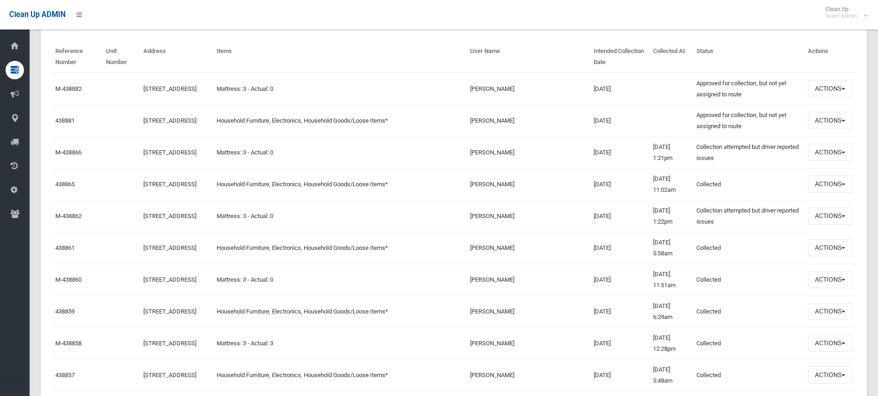
drag, startPoint x: 141, startPoint y: 82, endPoint x: 218, endPoint y: 82, distance: 77.4
click at [213, 82] on td "[STREET_ADDRESS]" at bounding box center [176, 89] width 73 height 32
copy link "3 Sunbeam Street, CAMPSIE"
click at [285, 41] on th "Items" at bounding box center [339, 57] width 253 height 32
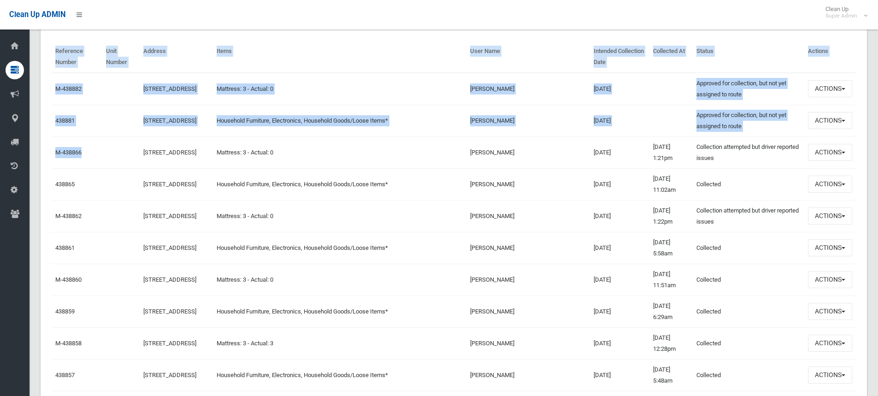
drag, startPoint x: 54, startPoint y: 151, endPoint x: 90, endPoint y: 154, distance: 35.6
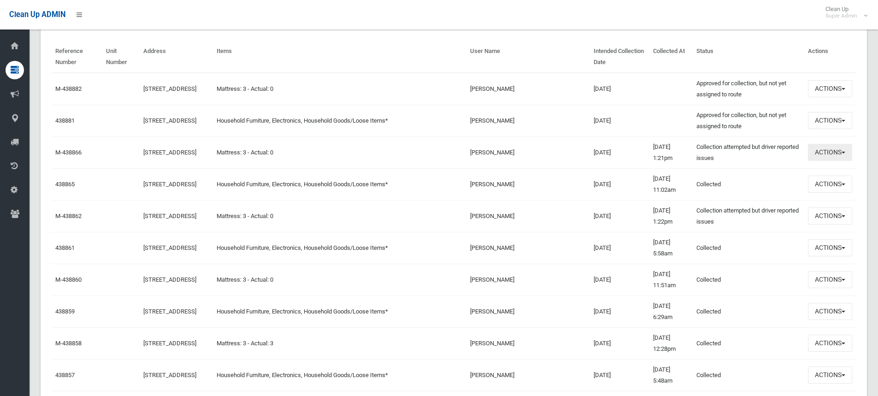
click at [815, 149] on button "Actions" at bounding box center [830, 152] width 44 height 17
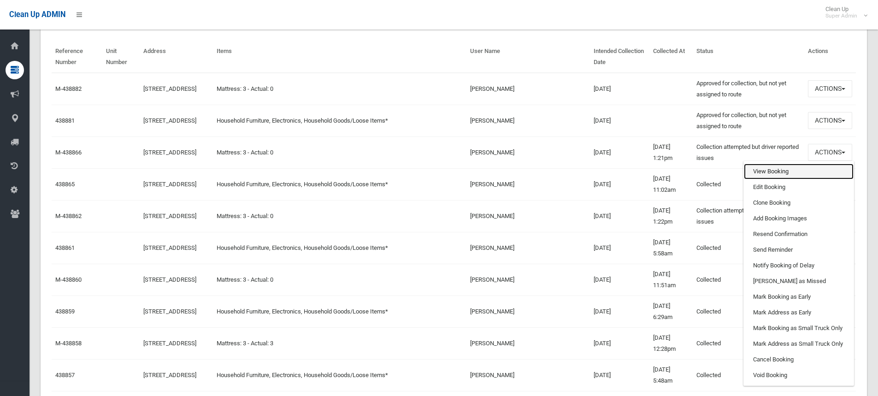
click at [782, 170] on link "View Booking" at bounding box center [799, 172] width 110 height 16
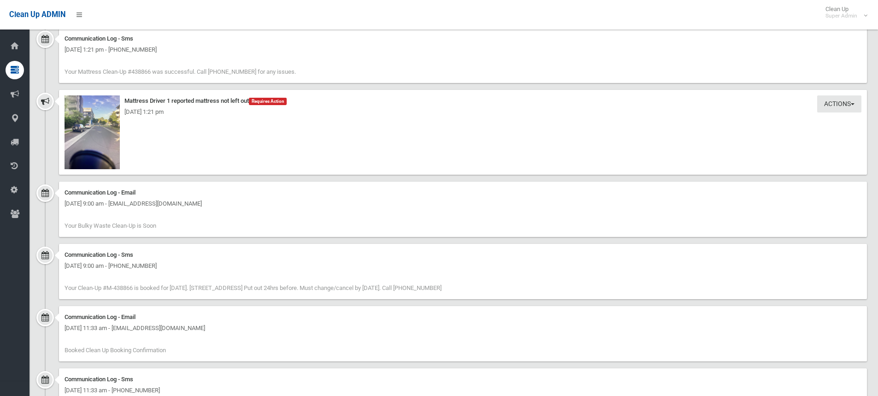
scroll to position [849, 0]
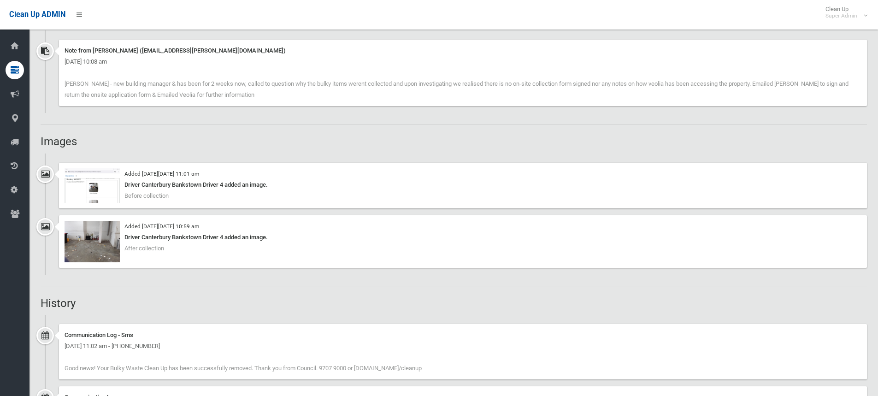
scroll to position [691, 0]
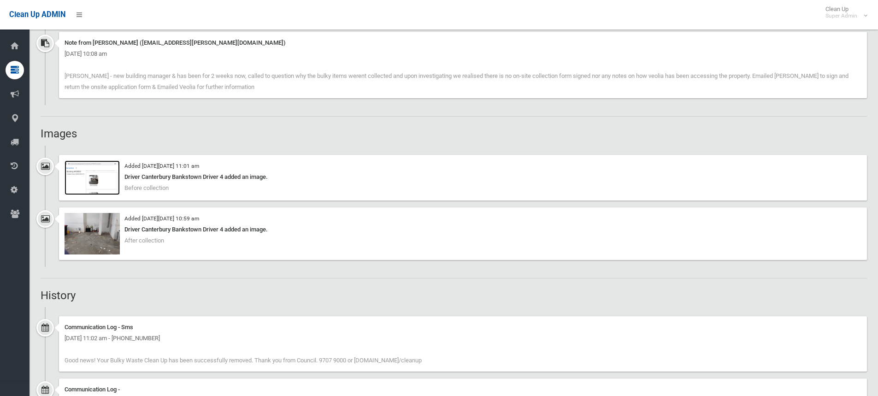
click at [106, 182] on img at bounding box center [91, 177] width 55 height 35
click at [93, 240] on img at bounding box center [91, 233] width 55 height 41
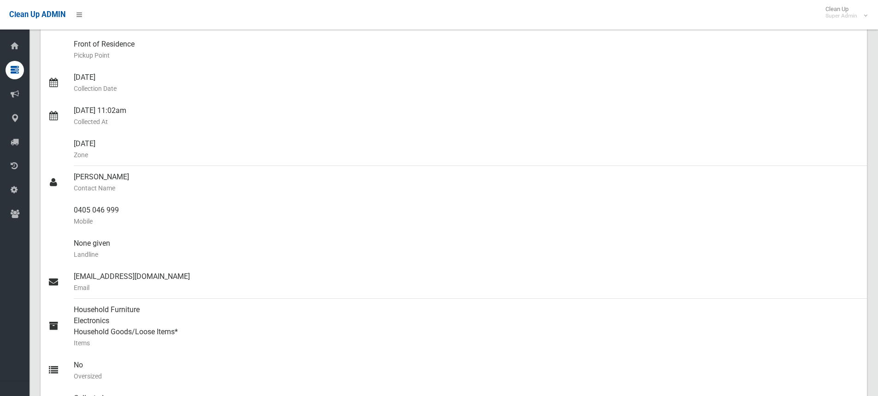
scroll to position [138, 0]
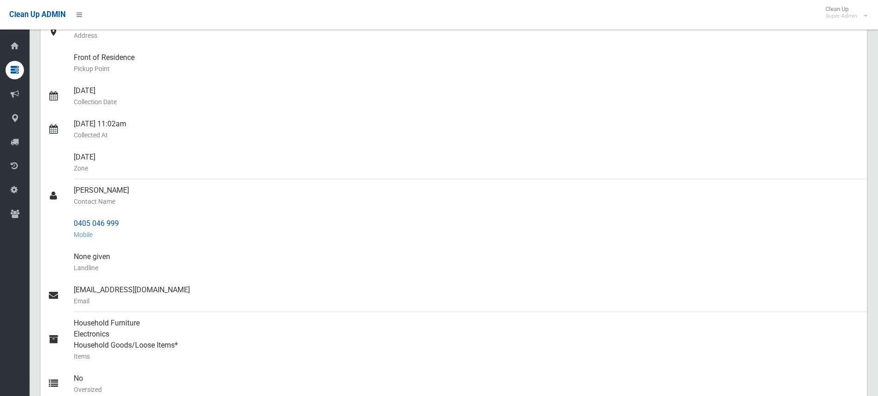
drag, startPoint x: 72, startPoint y: 221, endPoint x: 121, endPoint y: 223, distance: 48.9
click at [121, 223] on link "0405 046 999 Mobile" at bounding box center [454, 228] width 826 height 33
copy link "0405 046 999"
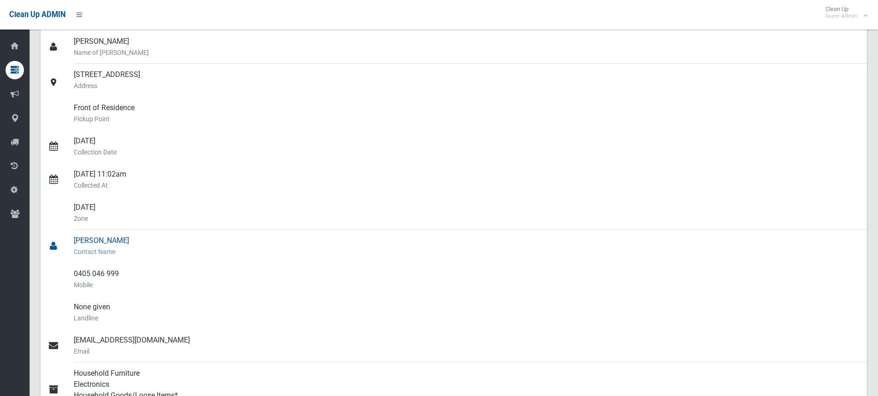
scroll to position [0, 0]
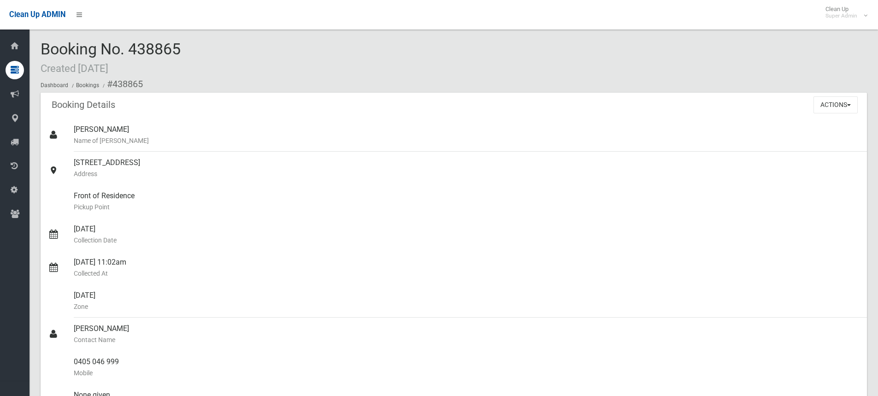
click at [344, 59] on div "Booking No. 438865 Created 16/01/2025 Dashboard Bookings #438865" at bounding box center [454, 67] width 826 height 52
click at [244, 43] on div "Booking No. 438865 Created 16/01/2025 Dashboard Bookings #438865" at bounding box center [454, 67] width 826 height 52
click at [179, 56] on span "Booking No. 438865 Created 16/01/2025" at bounding box center [111, 58] width 140 height 36
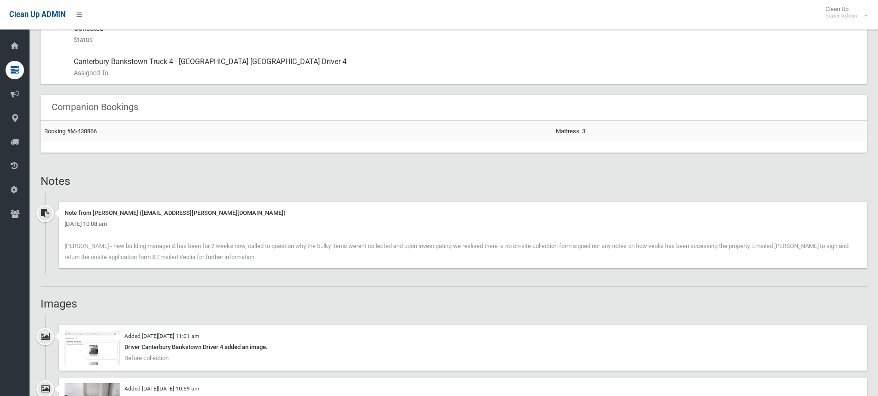
scroll to position [599, 0]
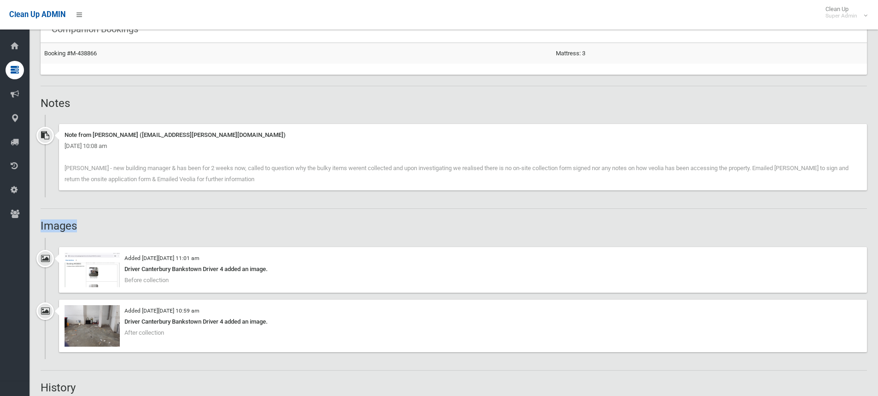
drag, startPoint x: 77, startPoint y: 224, endPoint x: 41, endPoint y: 221, distance: 36.6
click at [41, 221] on h2 "Images" at bounding box center [454, 226] width 826 height 12
click at [77, 223] on h2 "Images" at bounding box center [454, 226] width 826 height 12
drag, startPoint x: 80, startPoint y: 225, endPoint x: 37, endPoint y: 226, distance: 42.9
click at [37, 226] on section "Booking No. 438865 Created 16/01/2025 Dashboard Bookings #438865 Booking Detail…" at bounding box center [453, 243] width 848 height 1602
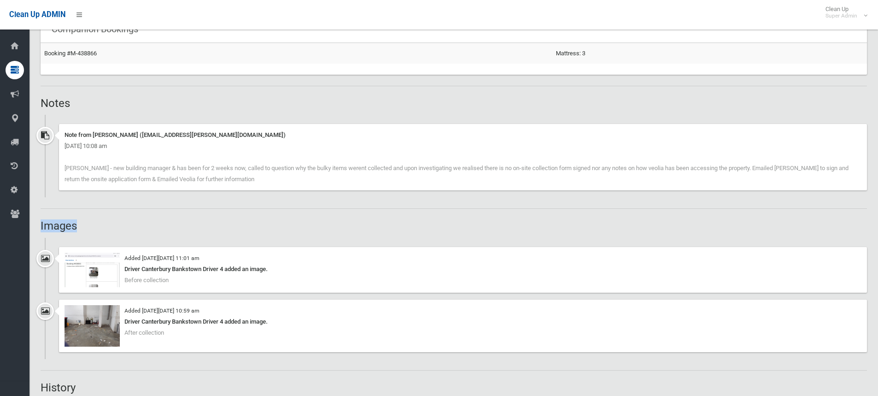
click at [60, 228] on h2 "Images" at bounding box center [454, 226] width 826 height 12
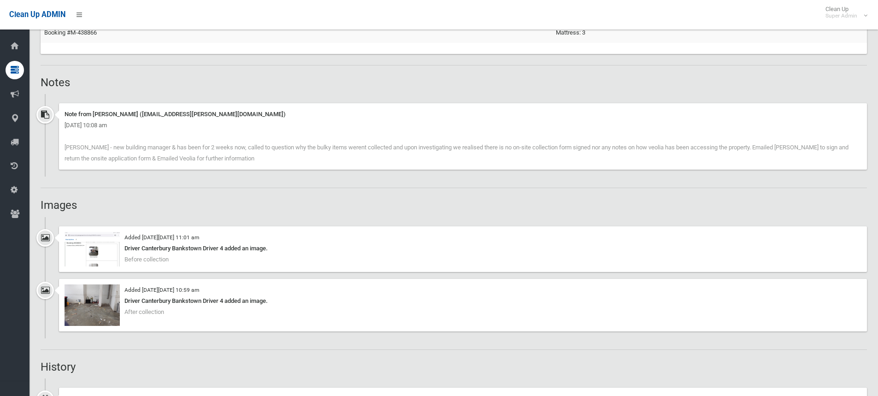
scroll to position [461, 0]
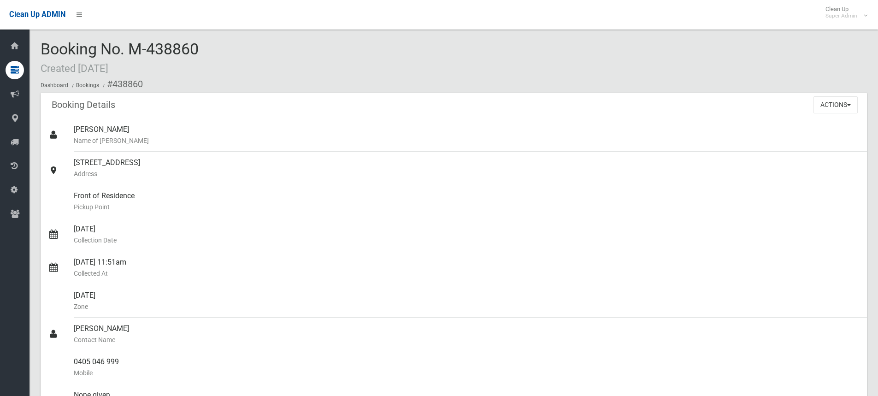
click at [285, 48] on div "Booking No. M-438860 Created [DATE] Dashboard Bookings #438860" at bounding box center [454, 67] width 826 height 52
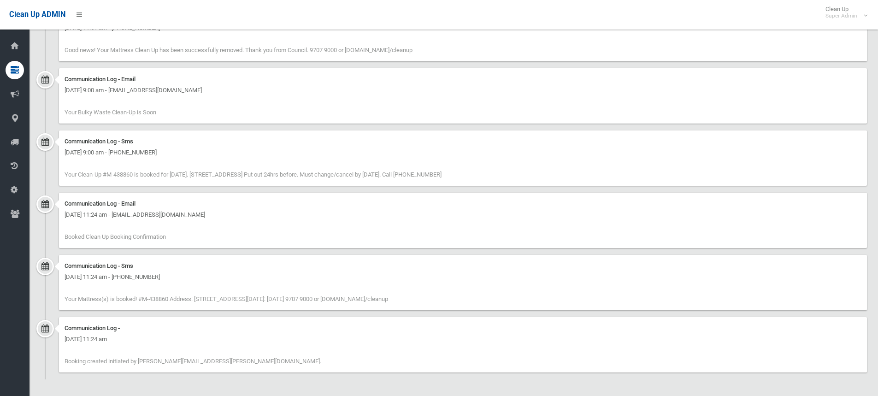
scroll to position [606, 0]
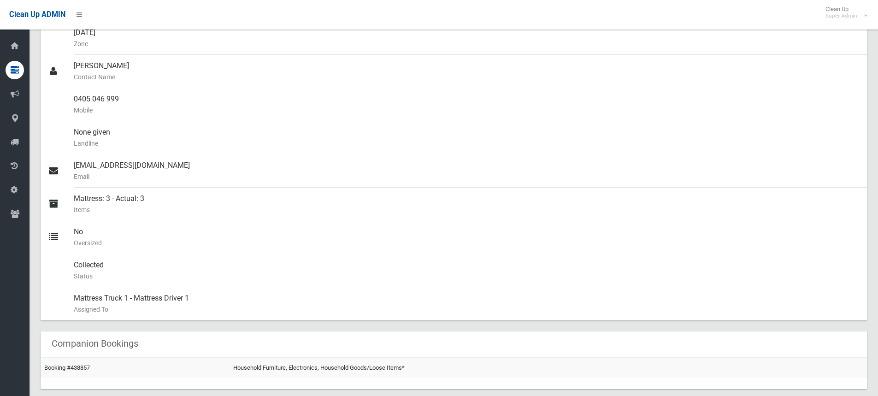
scroll to position [507, 0]
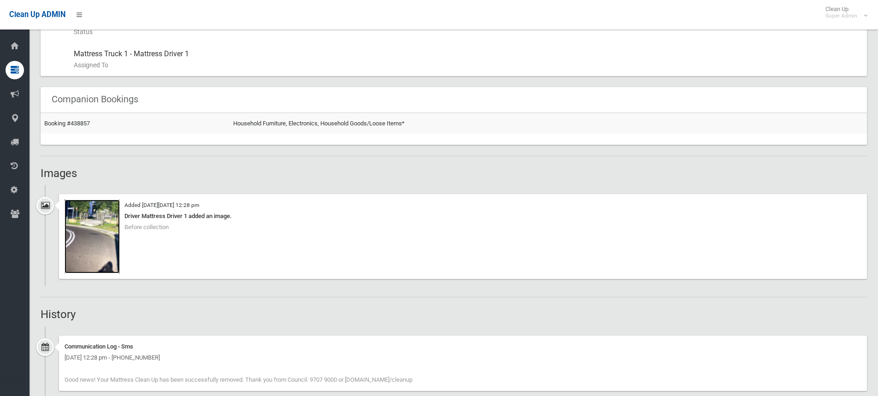
click at [102, 217] on img at bounding box center [91, 236] width 55 height 74
click at [84, 239] on img at bounding box center [91, 236] width 55 height 74
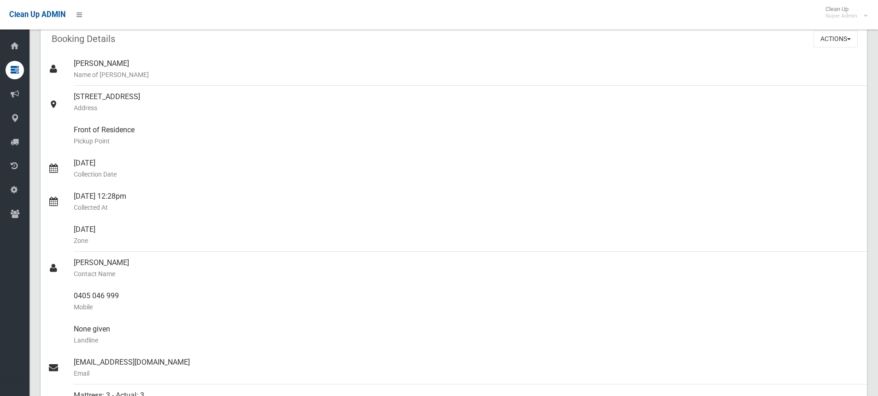
scroll to position [0, 0]
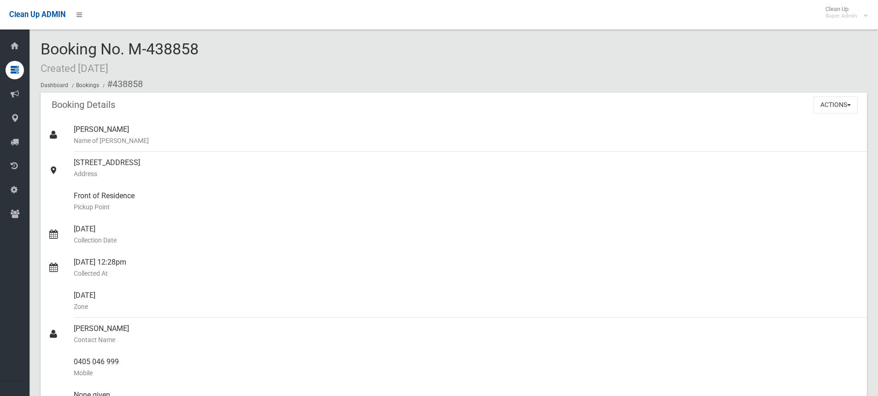
click at [208, 46] on div "Booking No. M-438858 Created 16/01/2025 Dashboard Bookings #438858" at bounding box center [454, 67] width 826 height 52
click at [221, 46] on div "Booking No. M-438858 Created 16/01/2025 Dashboard Bookings #438858" at bounding box center [454, 67] width 826 height 52
click at [327, 70] on div "Booking No. M-438858 Created 16/01/2025 Dashboard Bookings #438858" at bounding box center [454, 67] width 826 height 52
click at [220, 106] on div "Booking Details Actions View Booking Edit Booking Clone Booking Add Booking Ima…" at bounding box center [454, 106] width 826 height 26
click at [207, 47] on div "Booking No. M-438858 Created 16/01/2025 Dashboard Bookings #438858" at bounding box center [454, 67] width 826 height 52
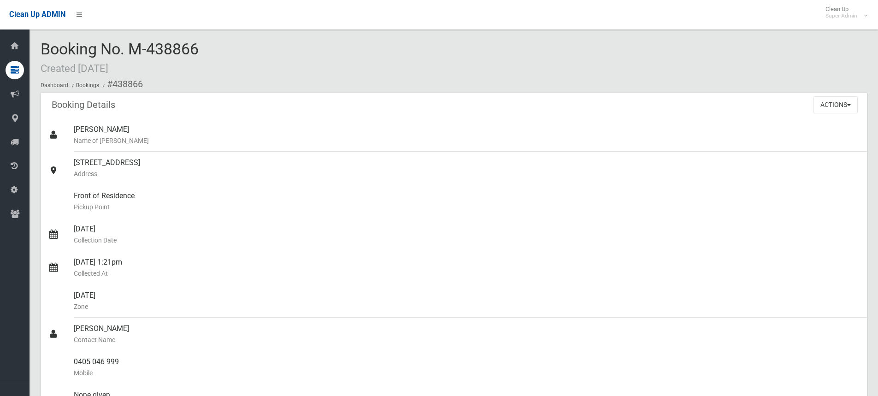
drag, startPoint x: 206, startPoint y: 48, endPoint x: 129, endPoint y: 45, distance: 77.9
click at [129, 45] on div "Booking No. M-438866 Created 16/01/2025 Dashboard Bookings #438866" at bounding box center [454, 67] width 826 height 52
copy span "M-438866"
click at [829, 105] on button "Actions" at bounding box center [835, 104] width 44 height 17
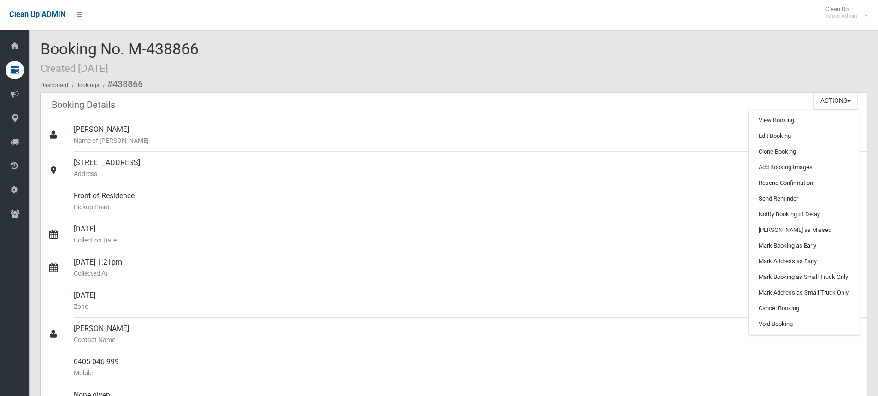
click at [658, 45] on div "Booking No. M-438866 Created 16/01/2025 Dashboard Bookings #438866" at bounding box center [454, 67] width 826 height 52
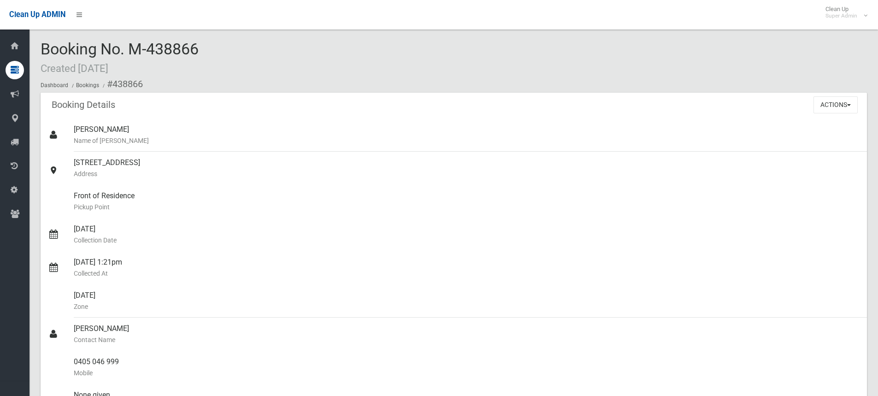
click at [475, 56] on div "Booking No. M-438866 Created 16/01/2025 Dashboard Bookings #438866" at bounding box center [454, 67] width 826 height 52
click at [833, 107] on button "Actions" at bounding box center [835, 104] width 44 height 17
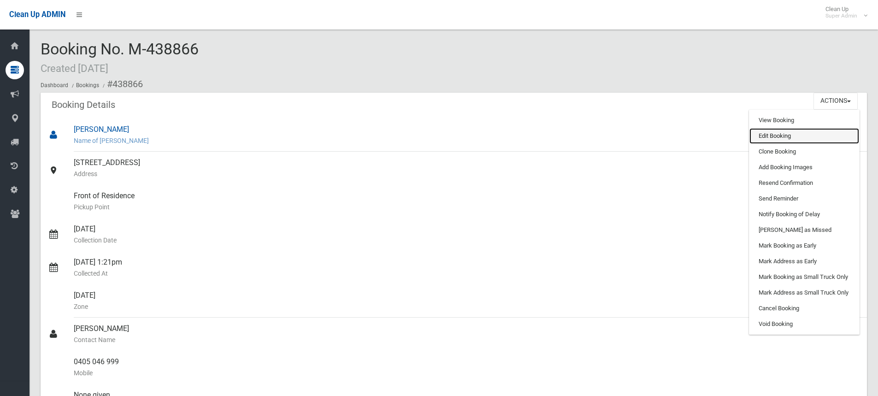
click at [781, 134] on link "Edit Booking" at bounding box center [804, 136] width 110 height 16
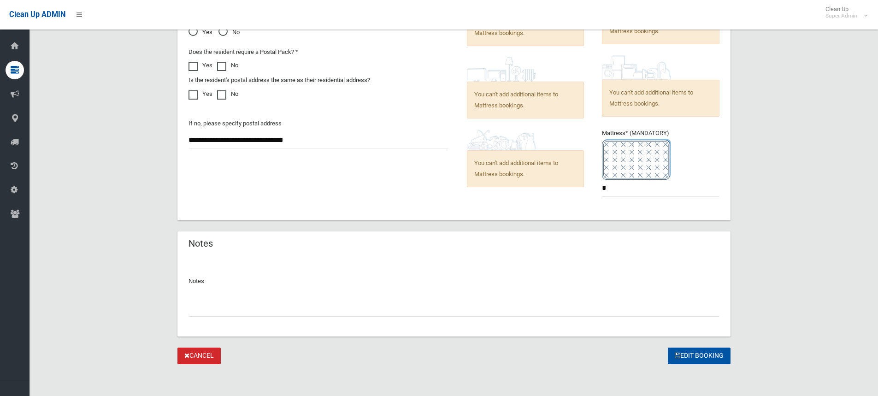
scroll to position [708, 0]
click at [205, 310] on input "text" at bounding box center [453, 306] width 531 height 17
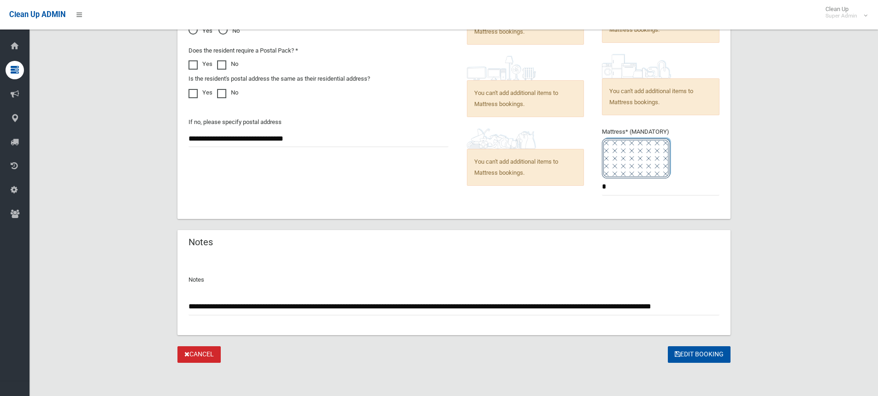
scroll to position [0, 13]
type input "**********"
click at [682, 352] on button "Edit Booking" at bounding box center [699, 354] width 63 height 17
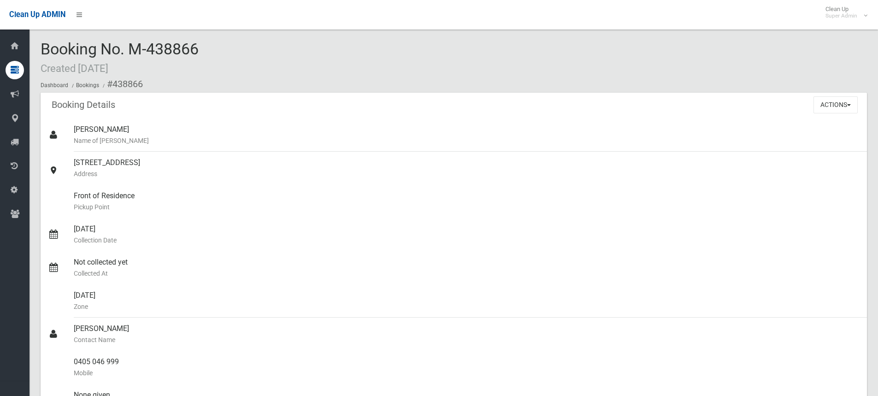
click at [326, 52] on div "Booking No. M-438866 Created 16/01/2025 Dashboard Bookings #438866" at bounding box center [454, 67] width 826 height 52
click at [825, 111] on button "Actions" at bounding box center [835, 104] width 44 height 17
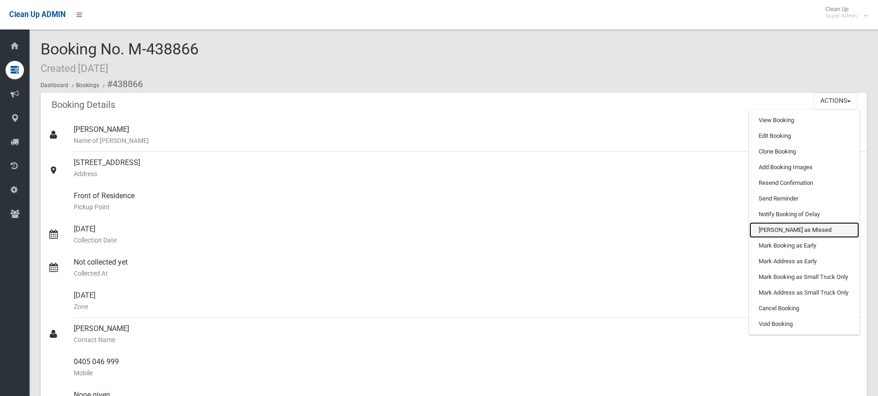
drag, startPoint x: 797, startPoint y: 231, endPoint x: 477, endPoint y: 4, distance: 392.6
click at [797, 231] on link "[PERSON_NAME] as Missed" at bounding box center [804, 230] width 110 height 16
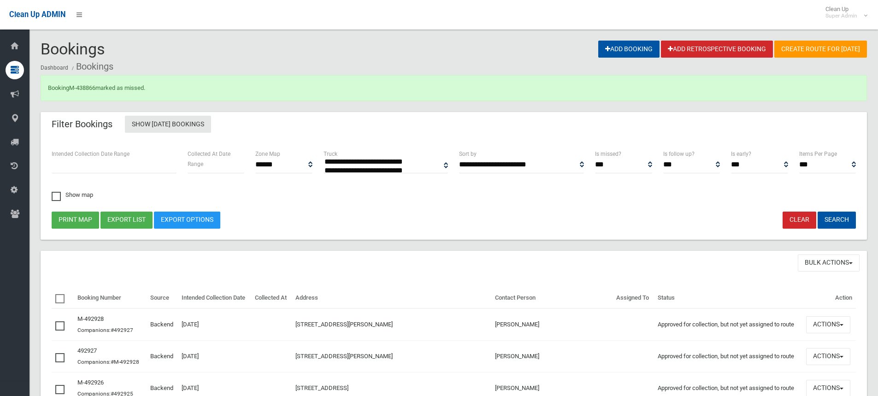
select select
click at [84, 86] on link "M-438866" at bounding box center [82, 87] width 26 height 7
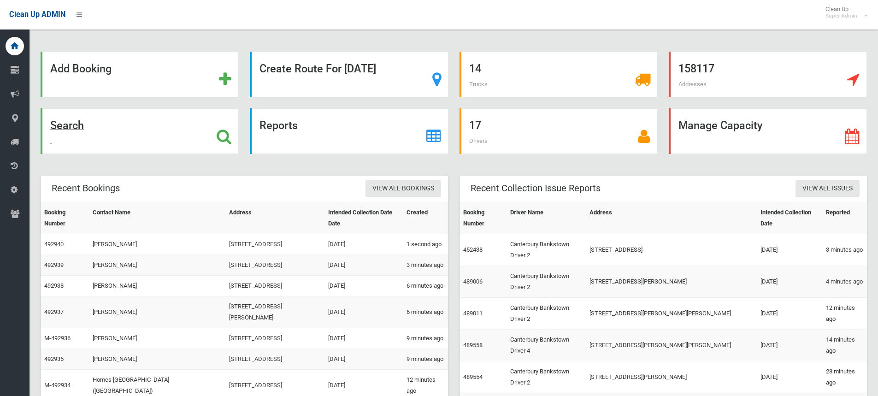
click at [224, 139] on icon at bounding box center [224, 137] width 15 height 16
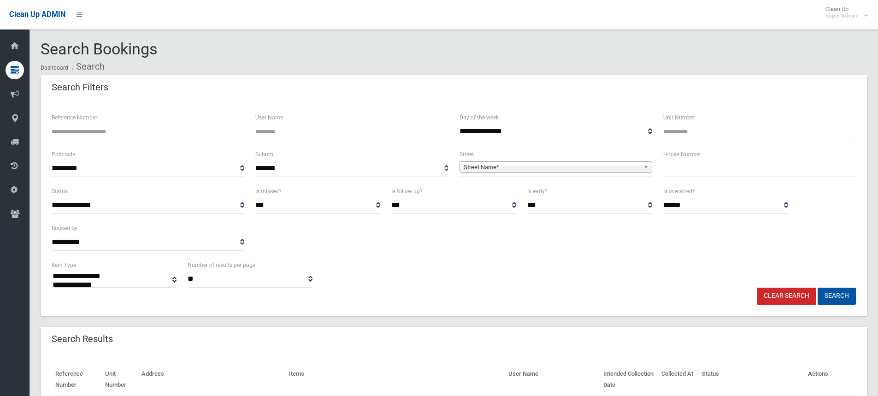
select select
click at [710, 174] on input "text" at bounding box center [759, 168] width 193 height 17
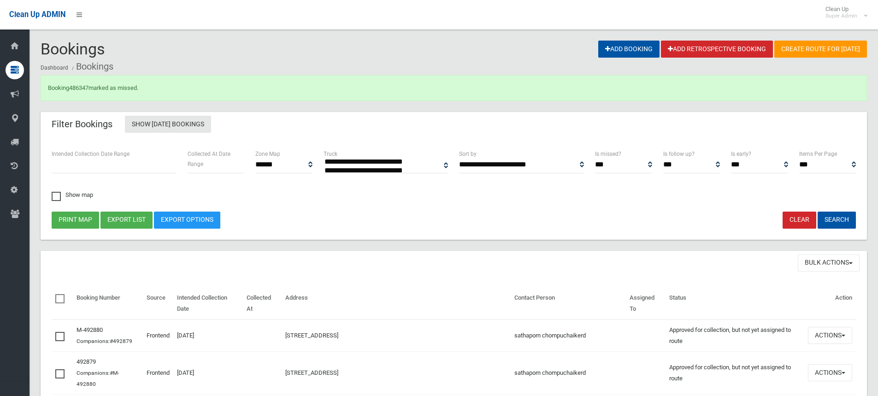
select select
